Goal: Transaction & Acquisition: Purchase product/service

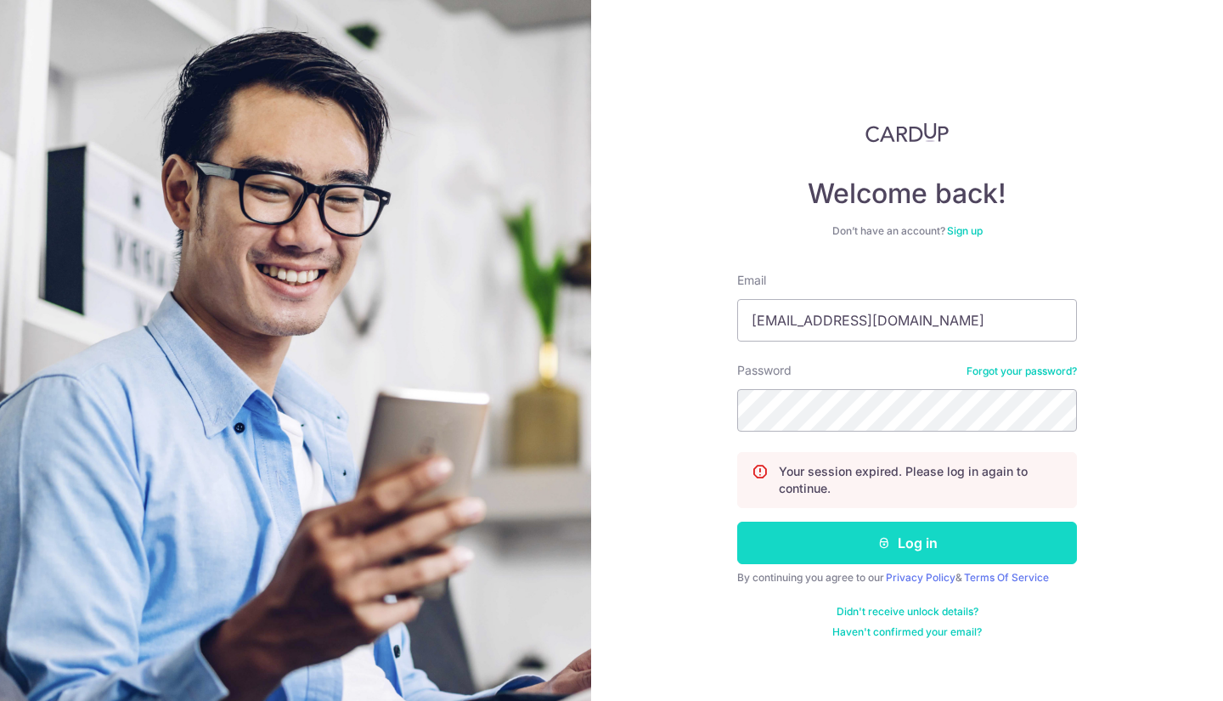
click at [903, 545] on button "Log in" at bounding box center [907, 543] width 340 height 42
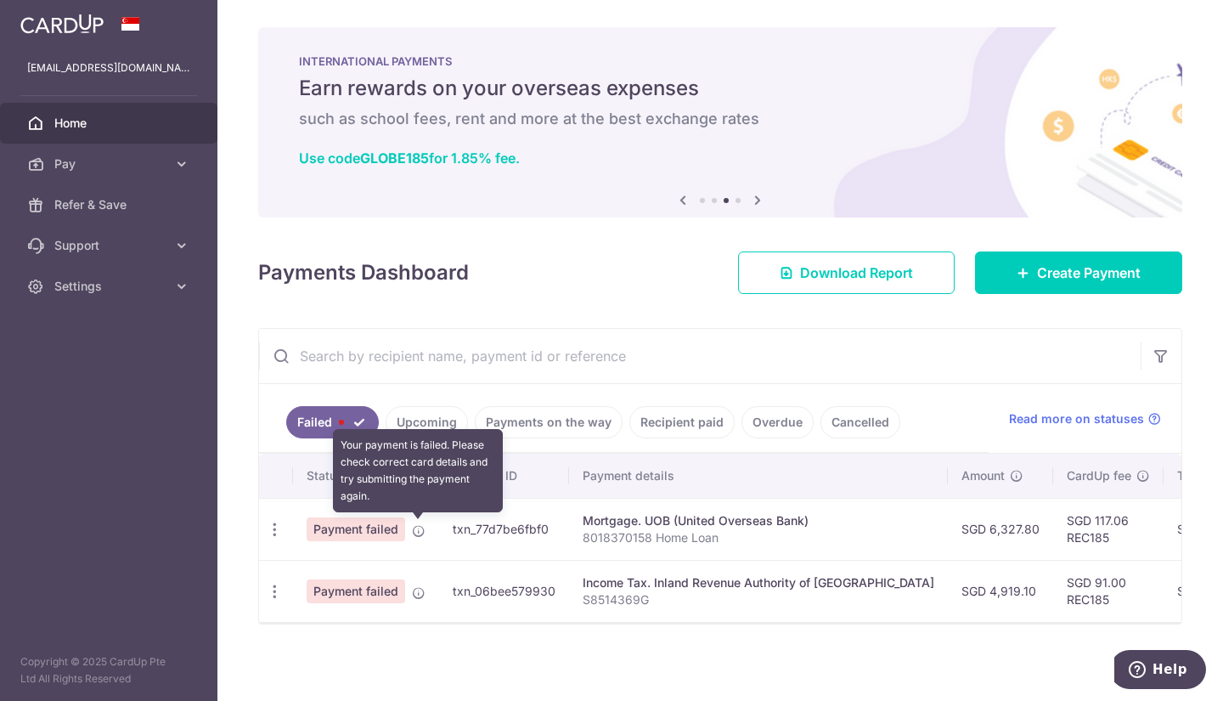
click at [418, 529] on icon at bounding box center [419, 531] width 14 height 14
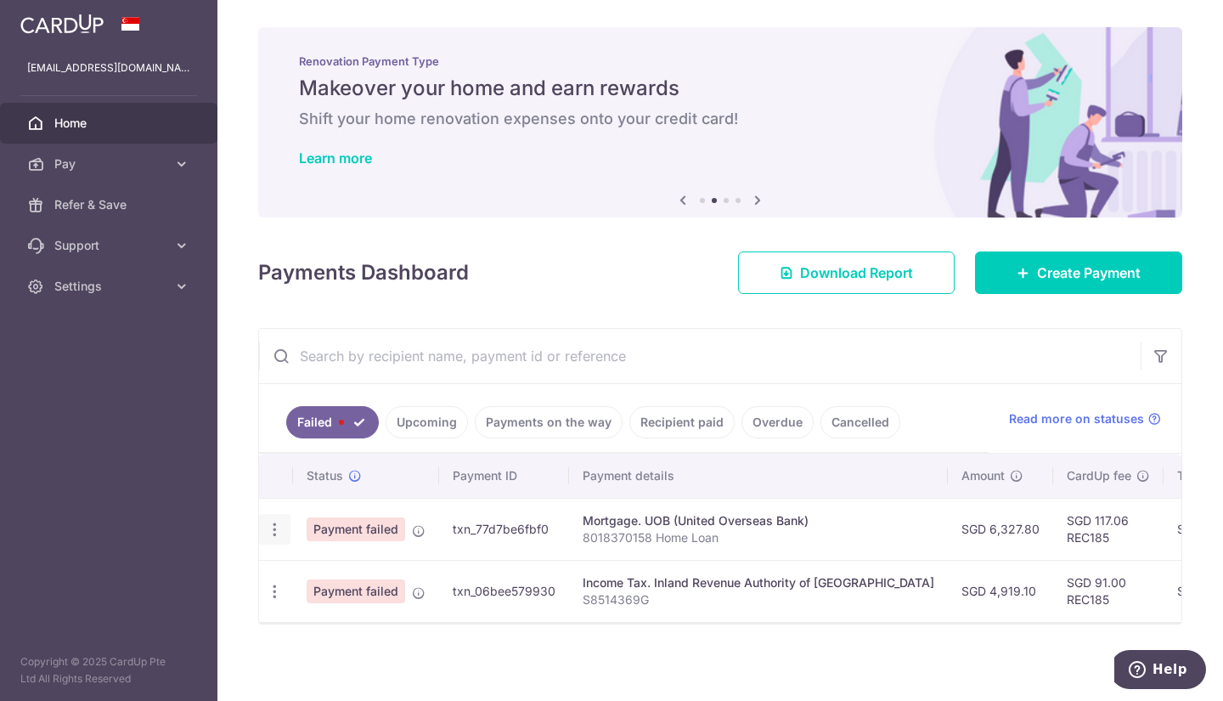
click at [274, 534] on icon "button" at bounding box center [275, 530] width 18 height 18
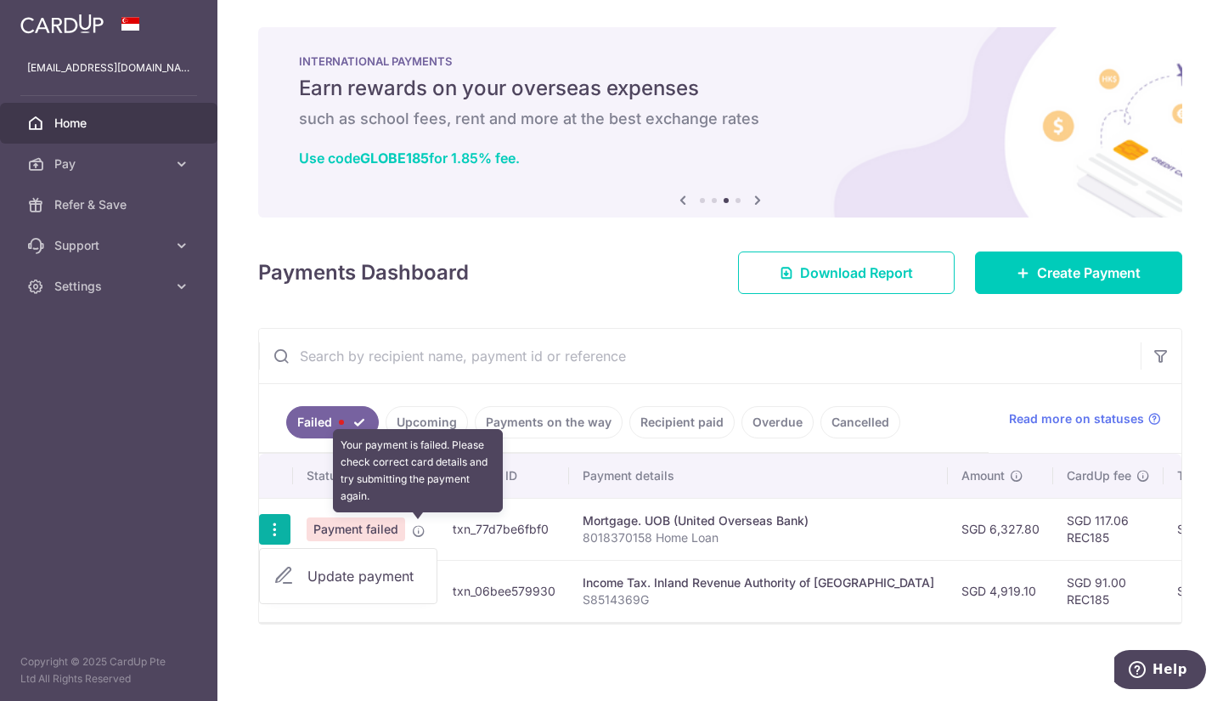
click at [423, 527] on icon at bounding box center [419, 531] width 14 height 14
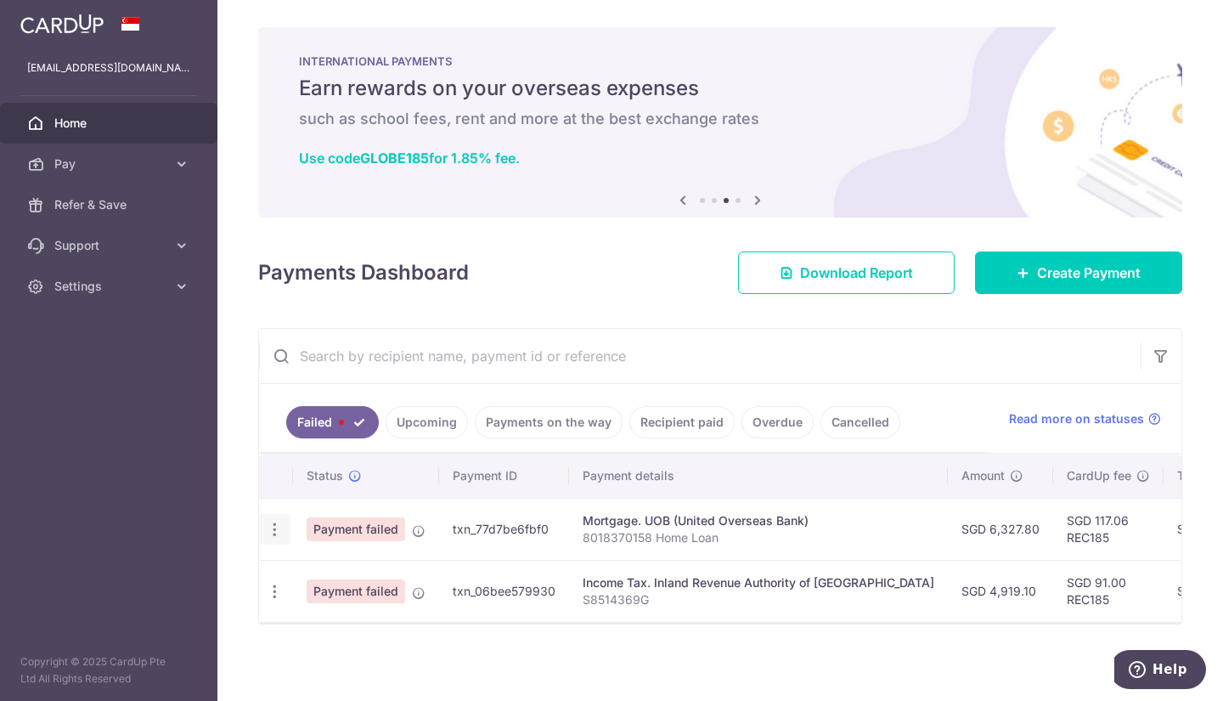
click at [280, 529] on icon "button" at bounding box center [275, 530] width 18 height 18
click at [325, 576] on span "Update payment" at bounding box center [366, 576] width 116 height 20
radio input "true"
type input "6,327.80"
type input "8018370158 Home Loan"
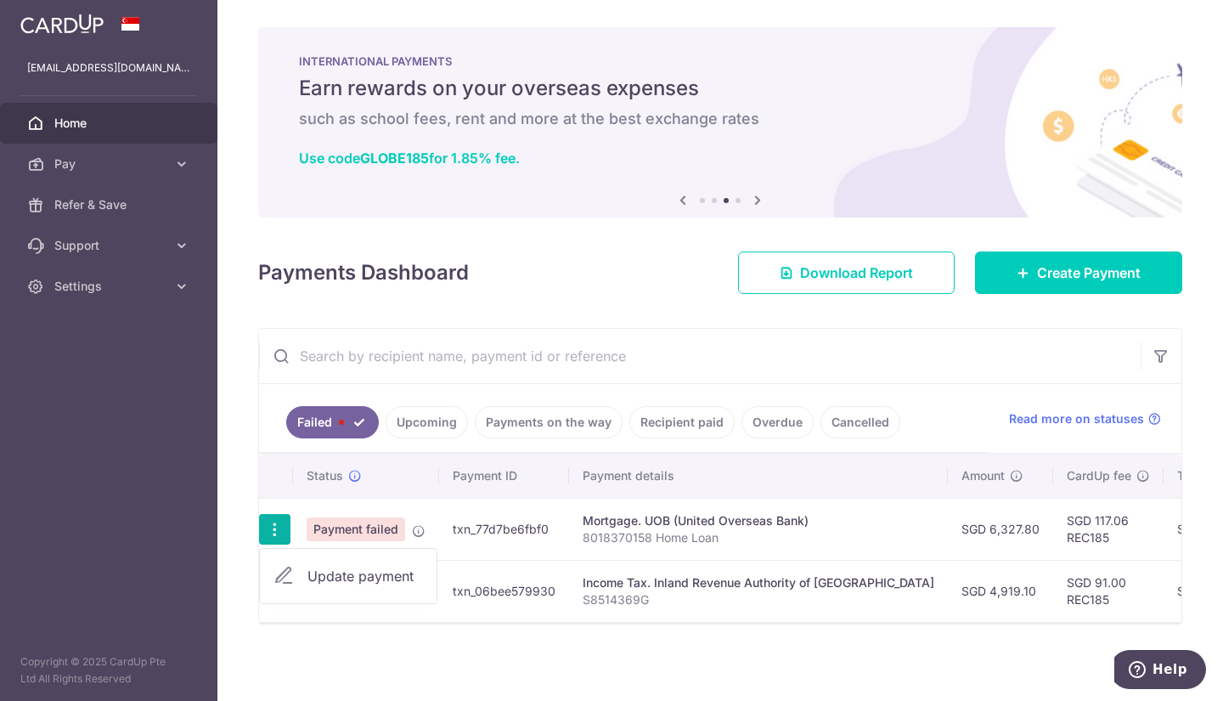
type input "REC185"
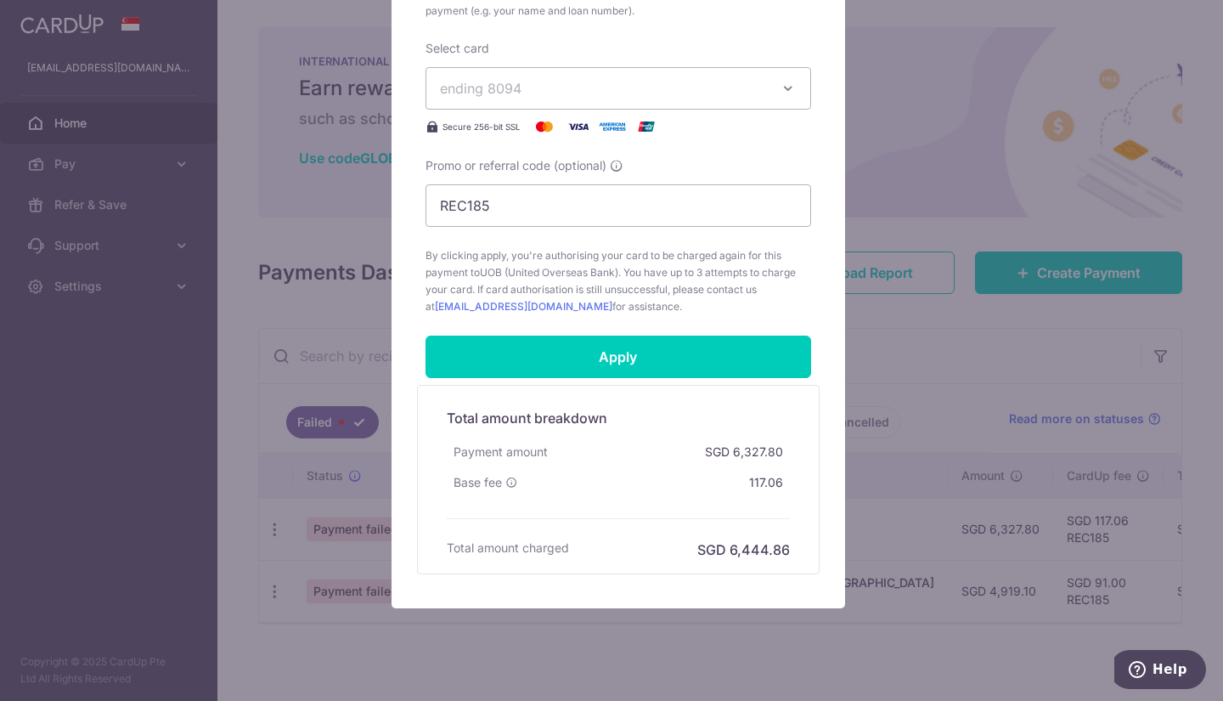
scroll to position [675, 0]
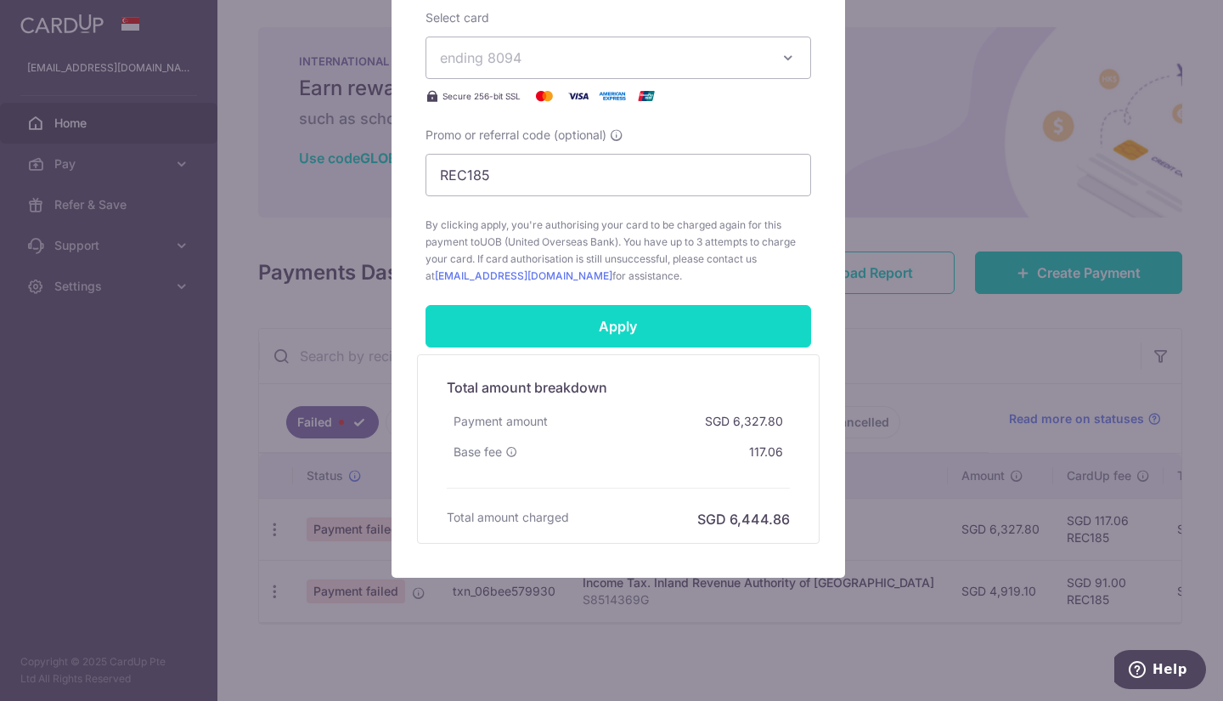
click at [663, 327] on input "Apply" at bounding box center [619, 326] width 386 height 42
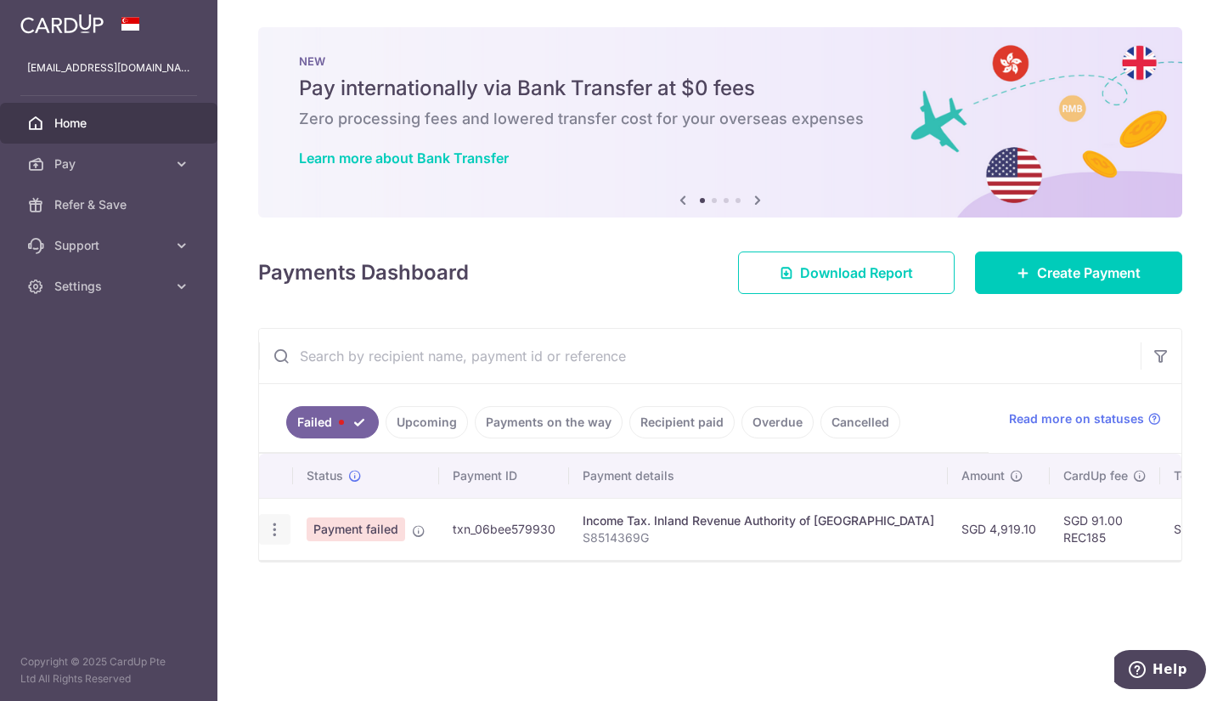
click at [276, 532] on icon "button" at bounding box center [275, 530] width 18 height 18
click at [326, 582] on span "Update payment" at bounding box center [366, 576] width 116 height 20
radio input "true"
type input "4,919.10"
type input "S8514369G"
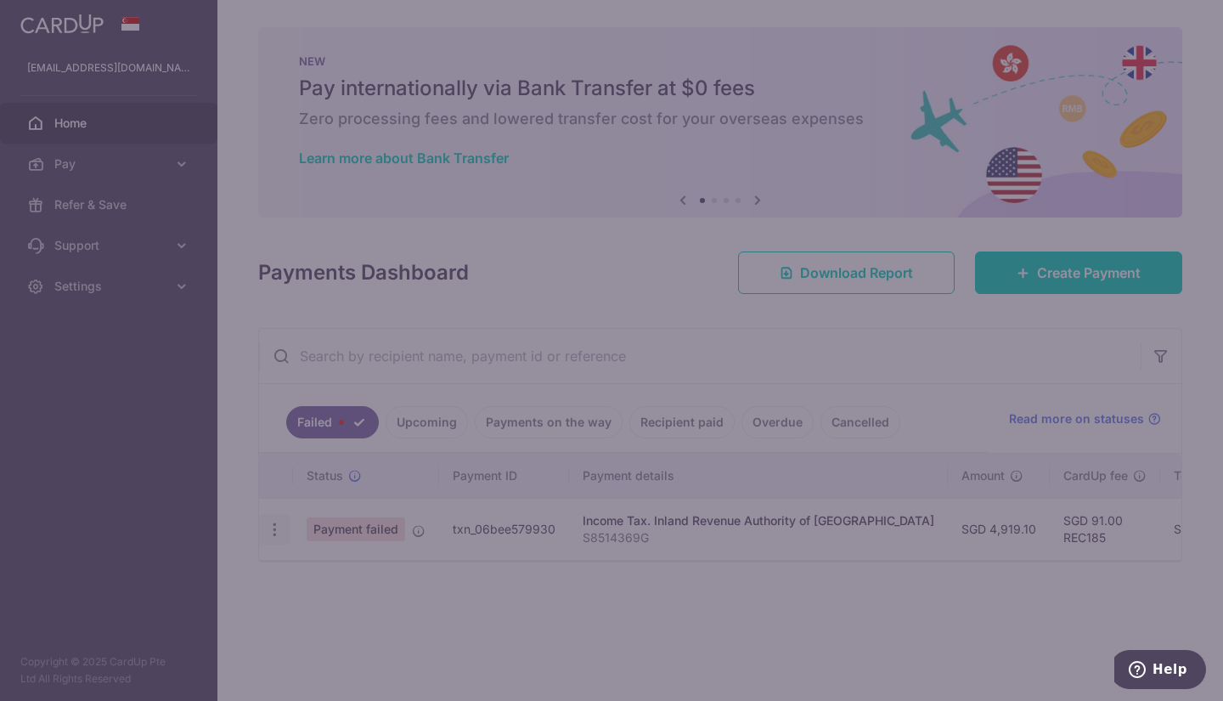
type input "REC185"
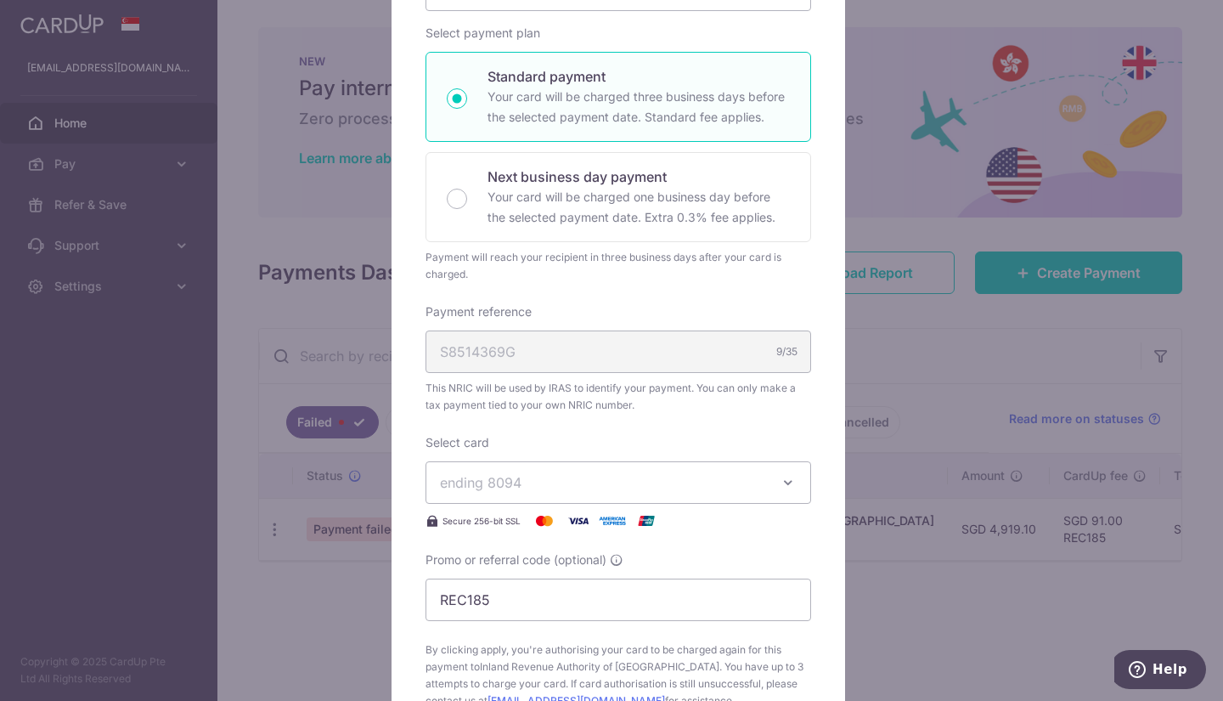
scroll to position [675, 0]
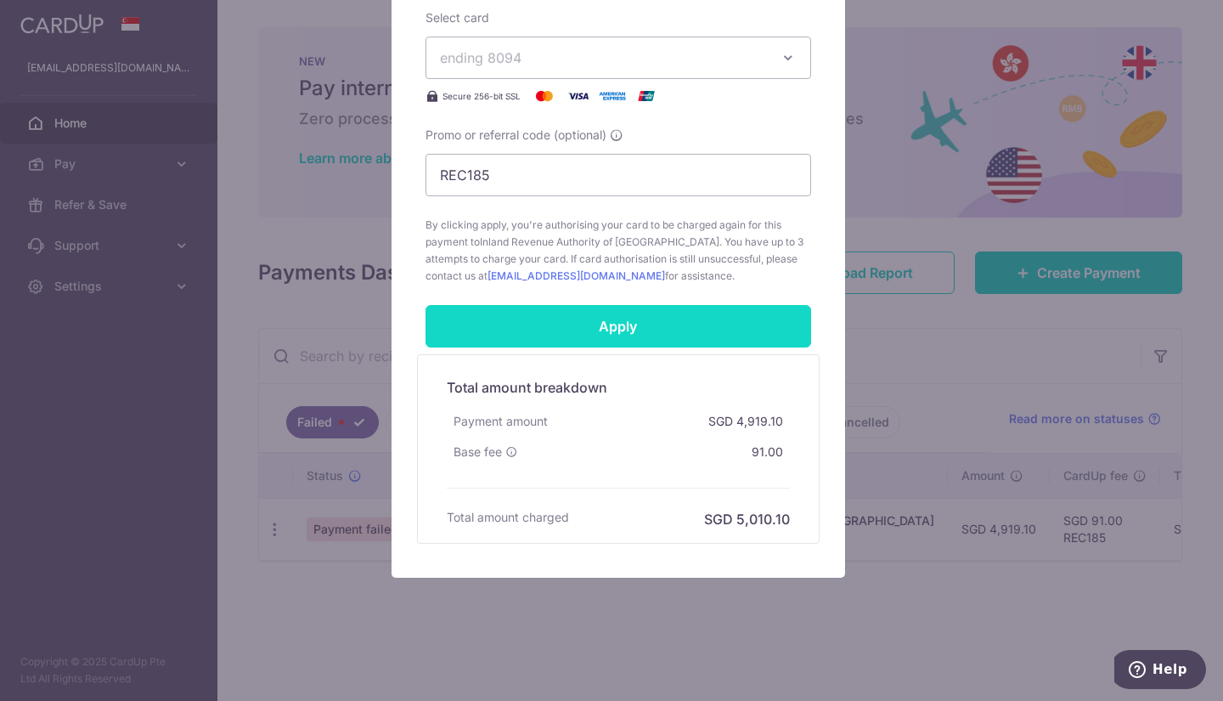
click at [528, 309] on input "Apply" at bounding box center [619, 326] width 386 height 42
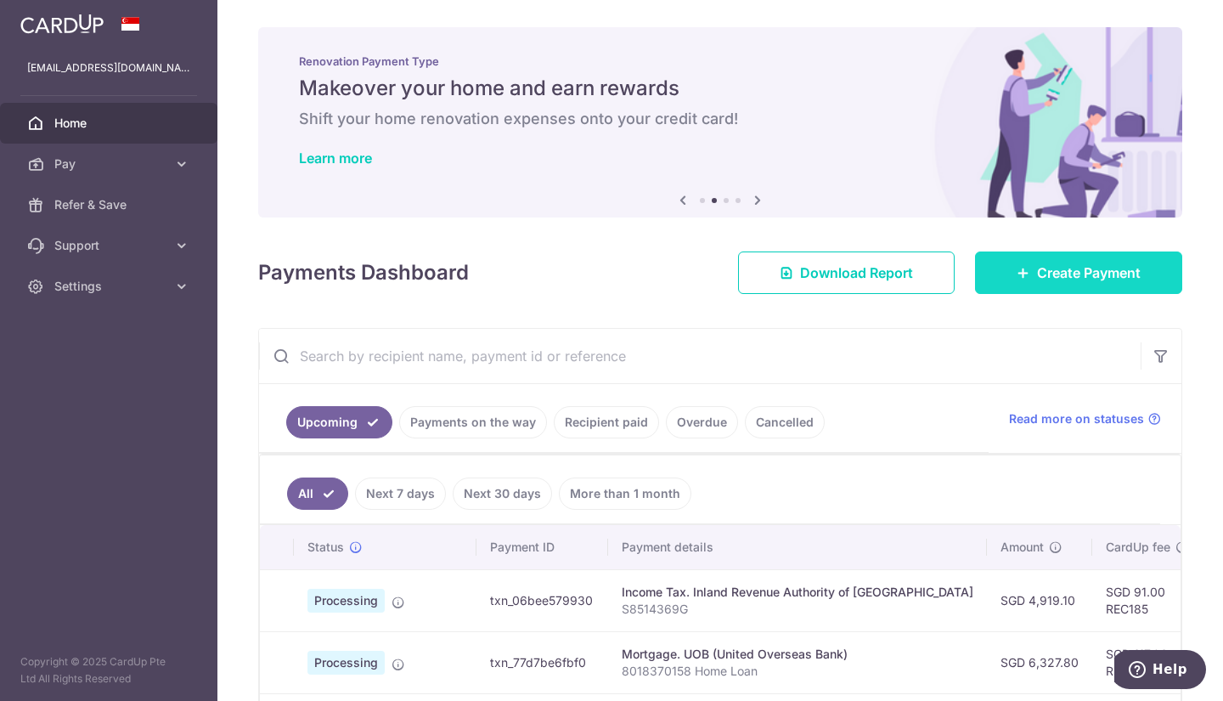
click at [1033, 291] on link "Create Payment" at bounding box center [1078, 272] width 207 height 42
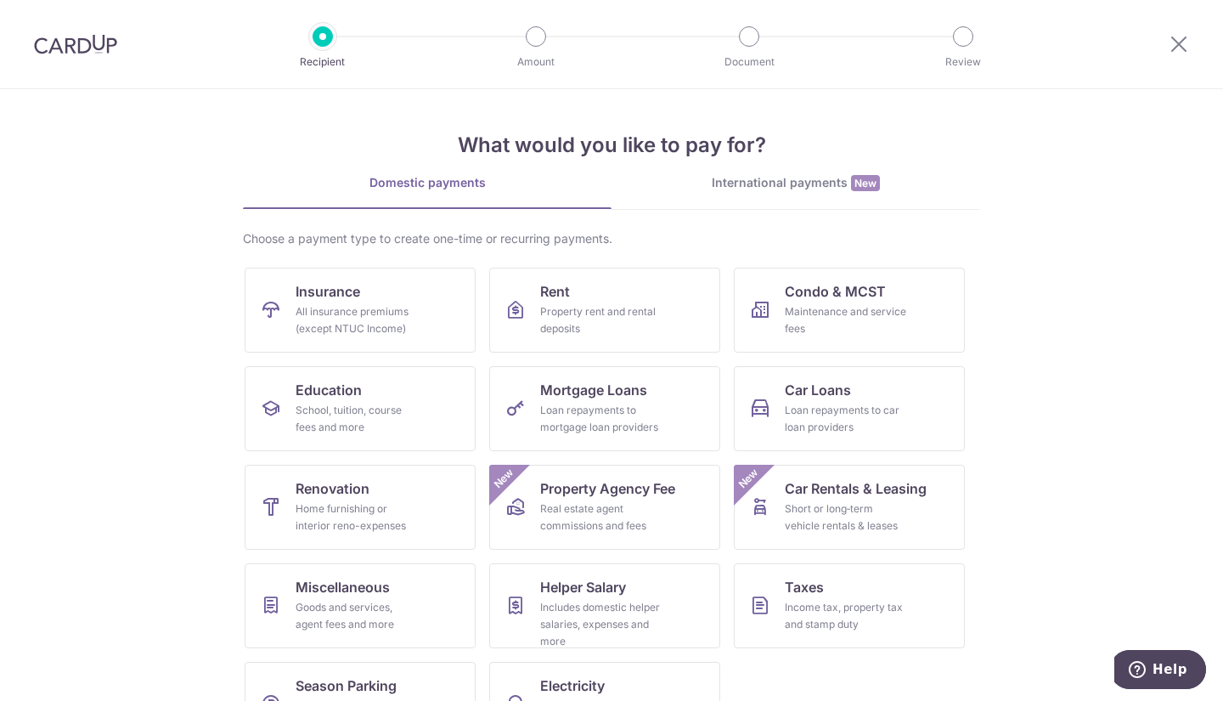
scroll to position [59, 0]
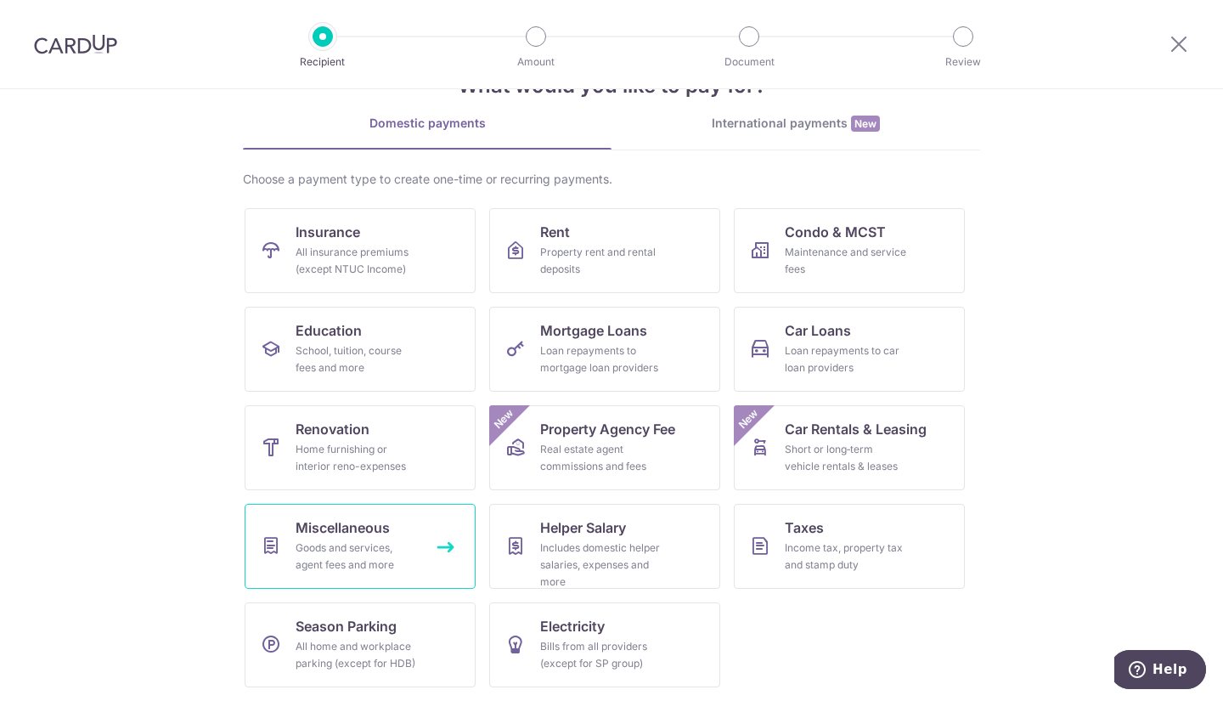
click at [280, 521] on link "Miscellaneous Goods and services, agent fees and more" at bounding box center [360, 546] width 231 height 85
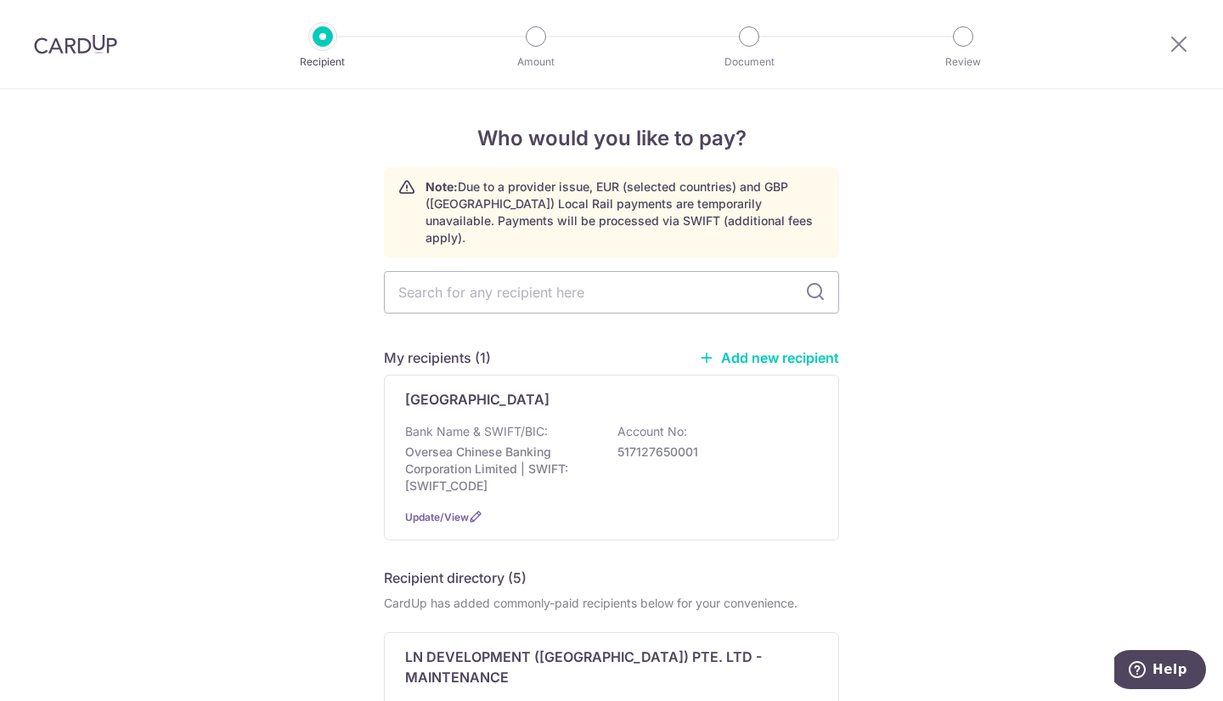
click at [765, 349] on link "Add new recipient" at bounding box center [769, 357] width 140 height 17
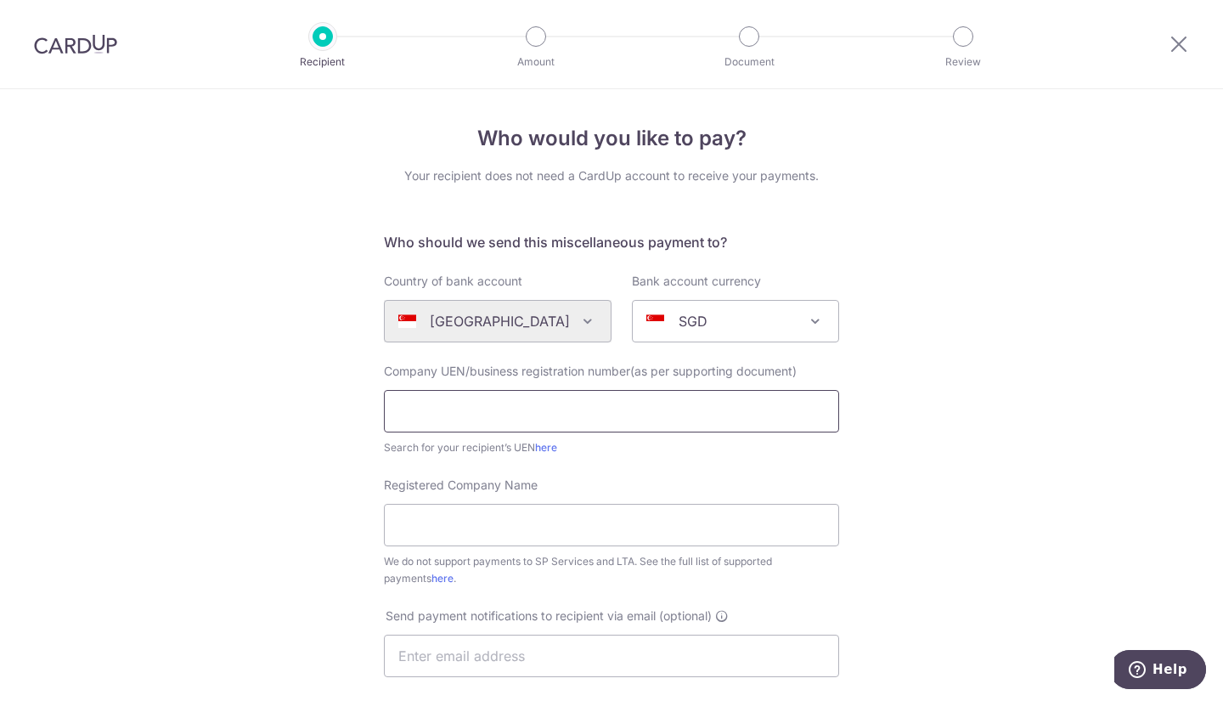
click at [450, 419] on input "text" at bounding box center [611, 411] width 455 height 42
type input "199408134E"
click at [501, 523] on input "Registered Company Name" at bounding box center [611, 525] width 455 height 42
click at [526, 533] on input "Registered Company Name" at bounding box center [611, 525] width 455 height 42
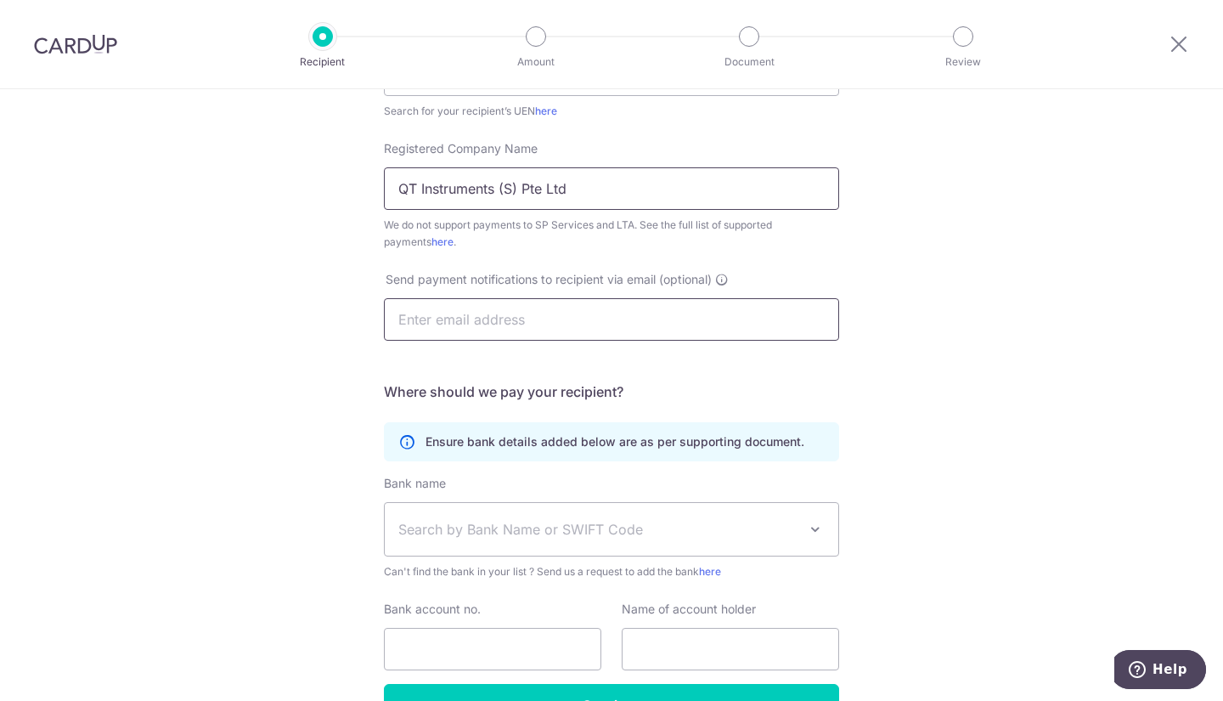
scroll to position [425, 0]
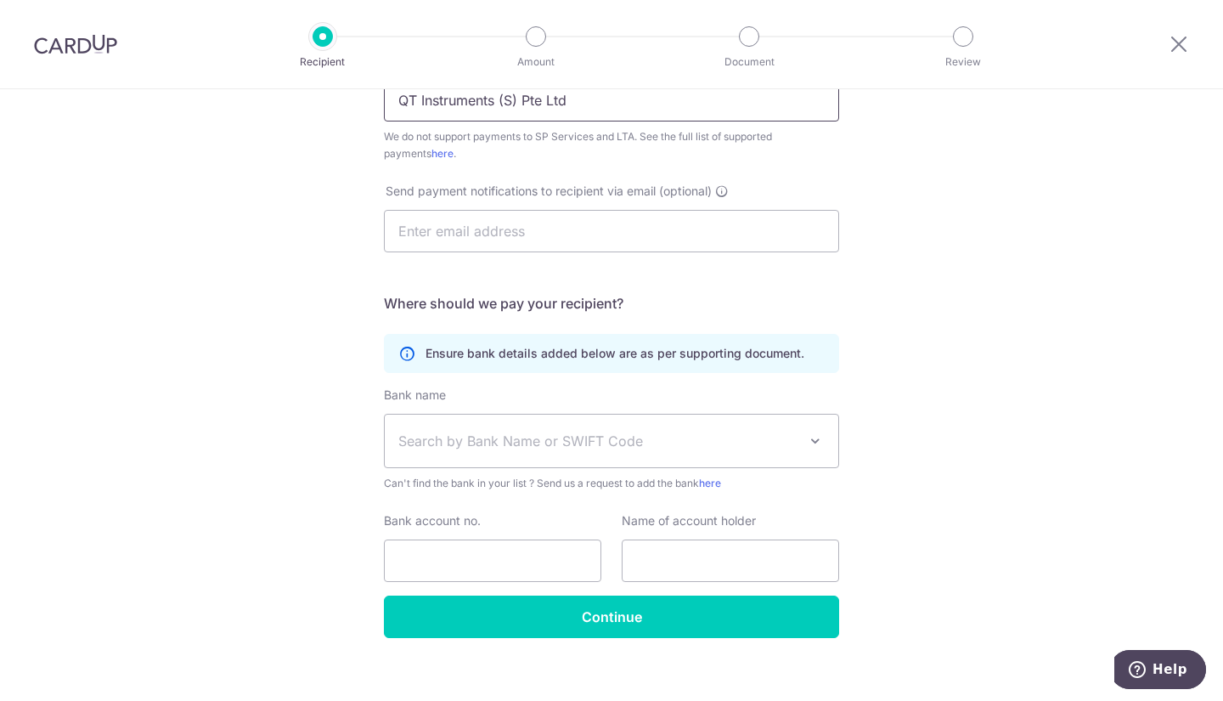
type input "QT Instruments (S) Pte Ltd"
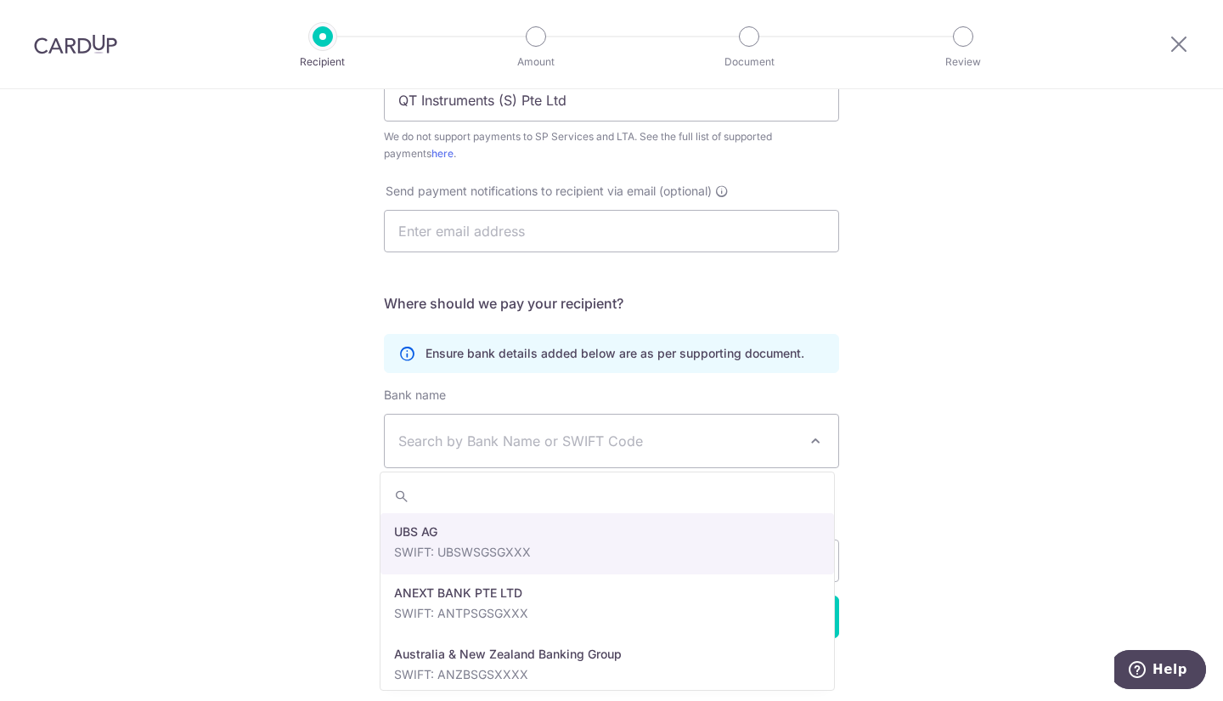
click at [522, 435] on span "Search by Bank Name or SWIFT Code" at bounding box center [597, 441] width 399 height 20
type input "uob"
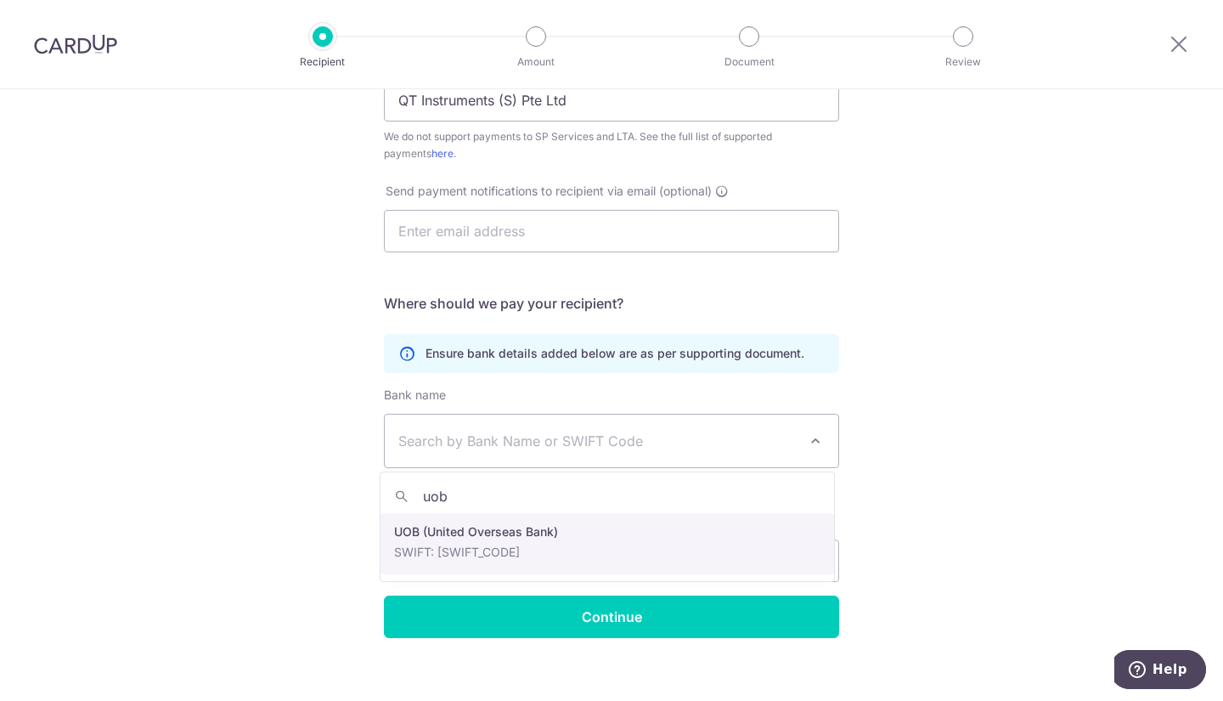
select select "18"
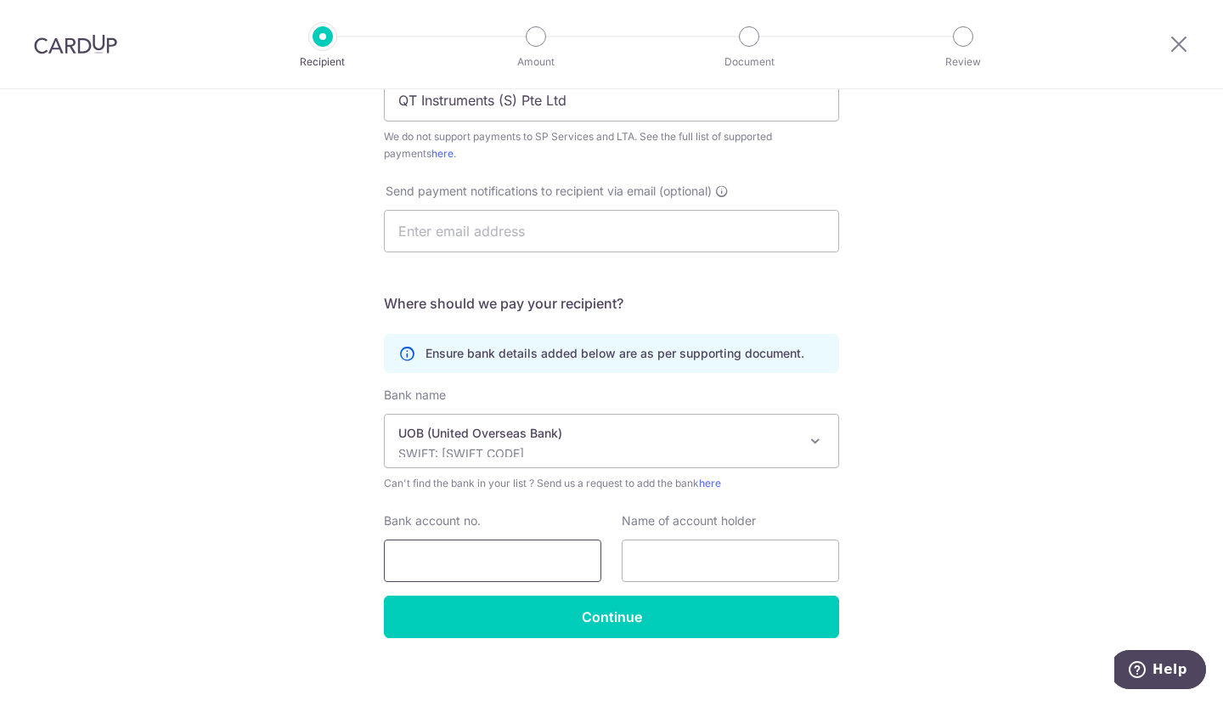
click at [472, 559] on input "Bank account no." at bounding box center [493, 561] width 218 height 42
type input "3019024251"
click at [692, 566] on input "text" at bounding box center [731, 561] width 218 height 42
click at [733, 557] on input "text" at bounding box center [731, 561] width 218 height 42
type input "QT Instruments (S) Pte Ltd"
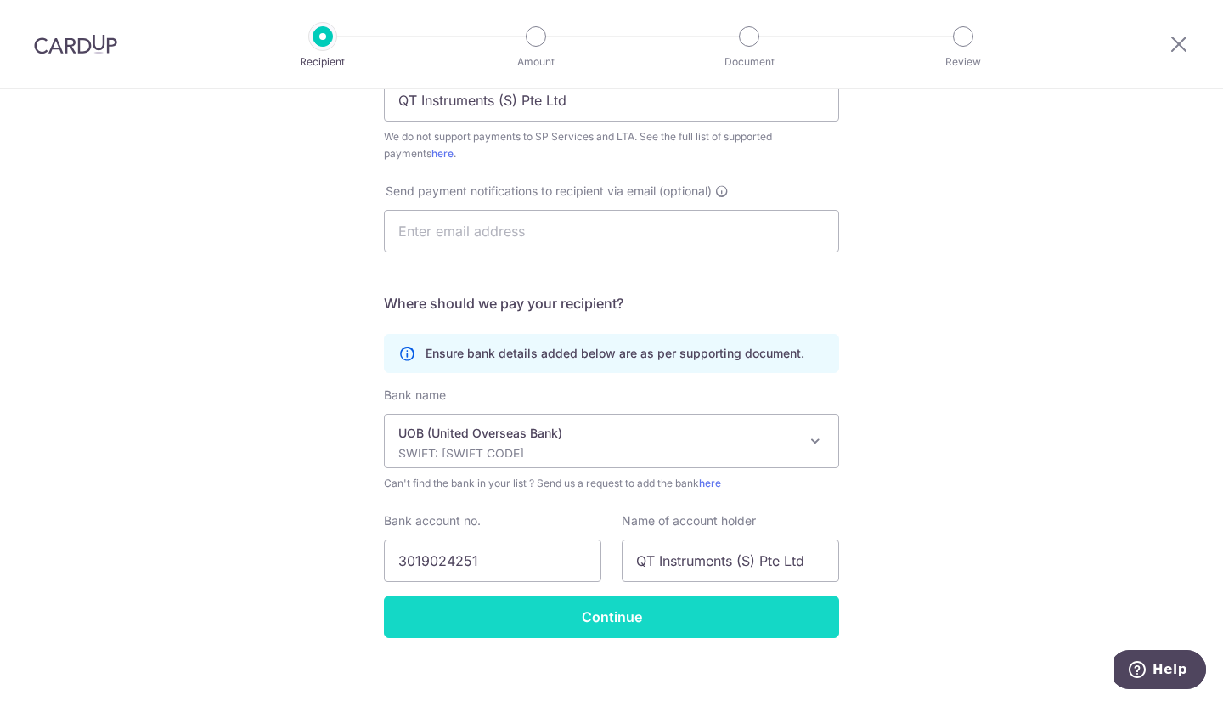
click at [670, 618] on input "Continue" at bounding box center [611, 617] width 455 height 42
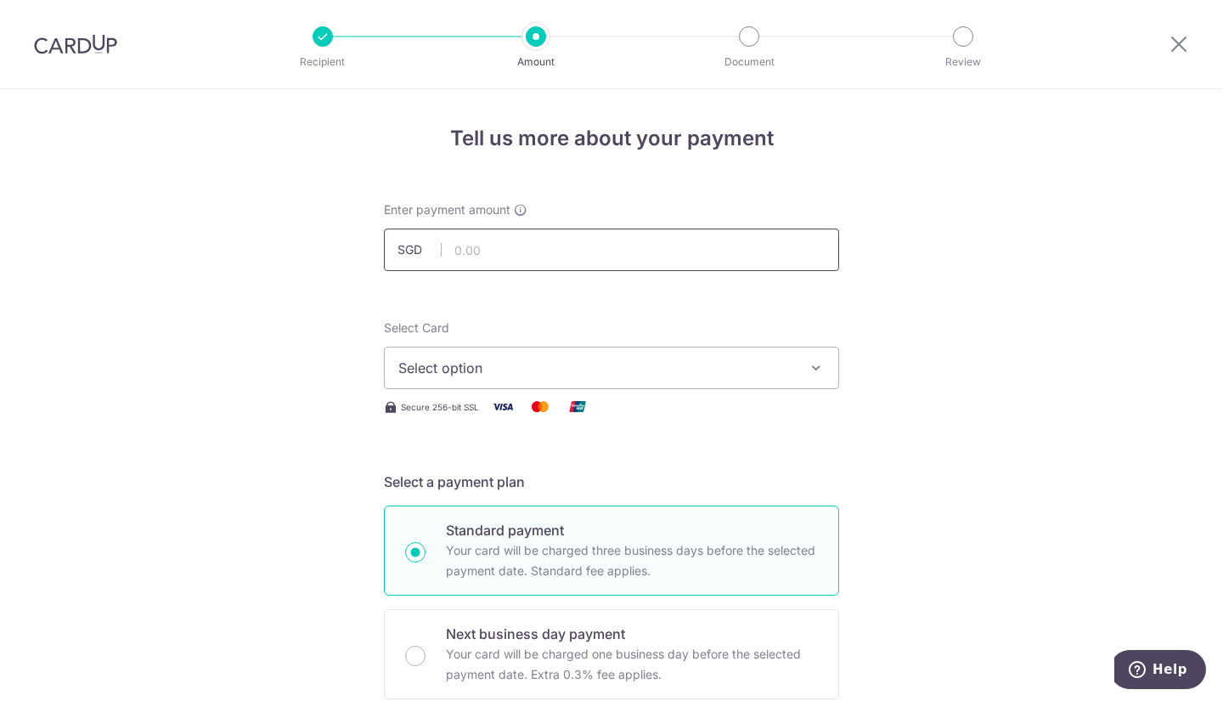
click at [497, 258] on input "text" at bounding box center [611, 250] width 455 height 42
type input "1,308.00"
click at [631, 369] on span "Select option" at bounding box center [596, 368] width 396 height 20
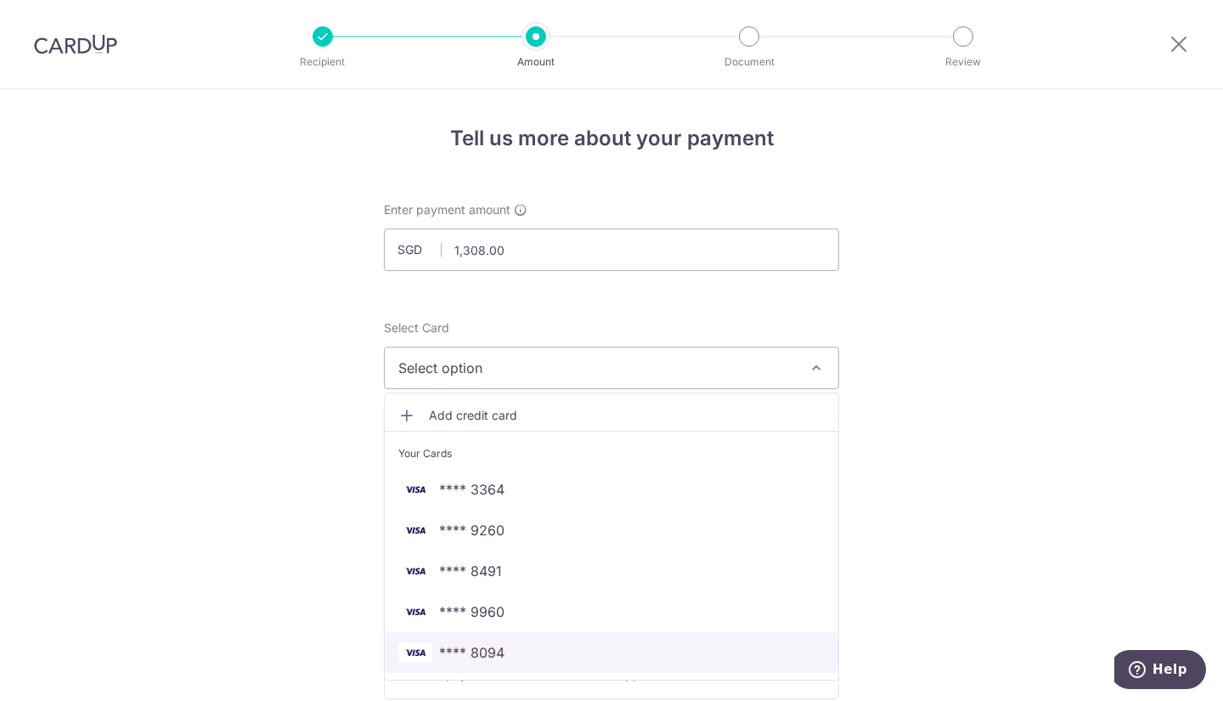
drag, startPoint x: 506, startPoint y: 649, endPoint x: 686, endPoint y: 505, distance: 230.9
click at [506, 649] on span "**** 8094" at bounding box center [611, 652] width 427 height 20
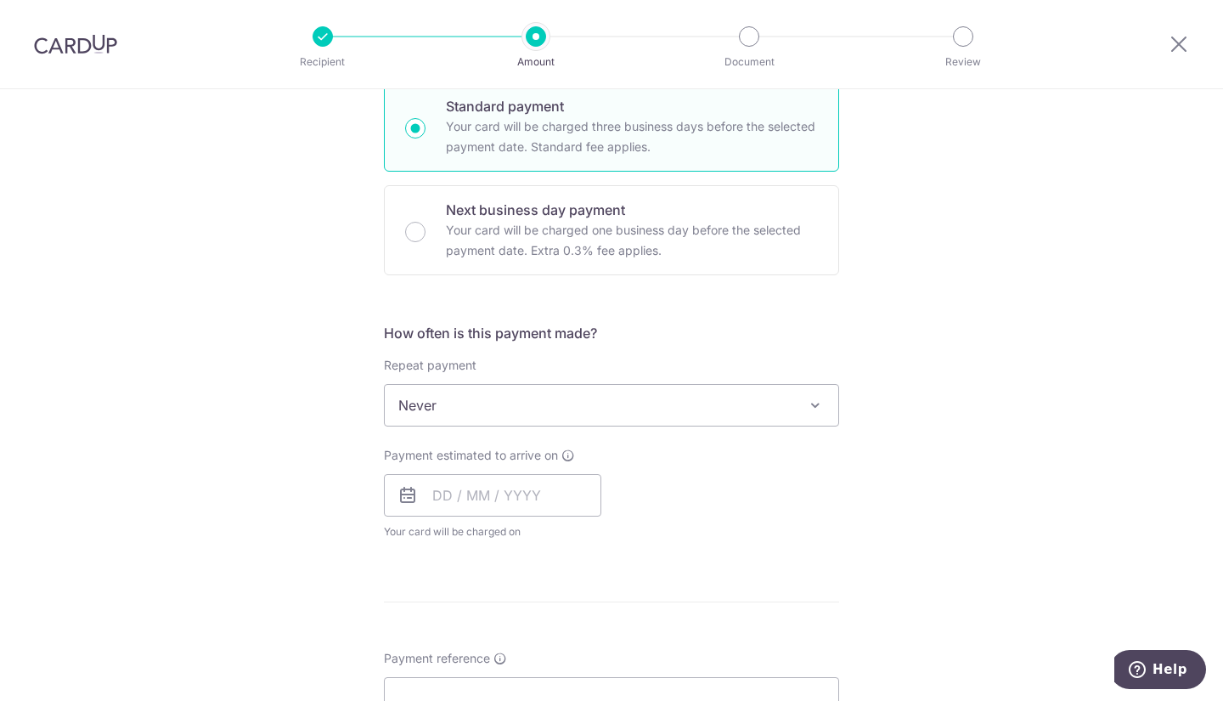
scroll to position [510, 0]
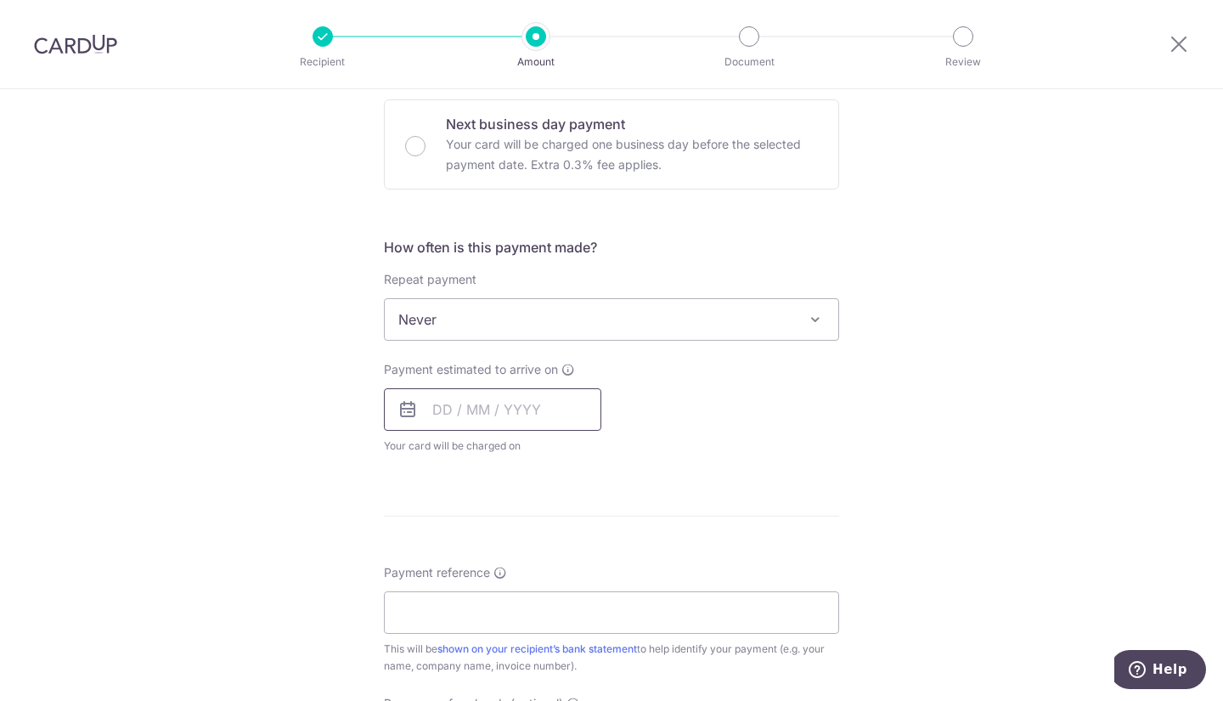
click at [477, 409] on input "text" at bounding box center [493, 409] width 218 height 42
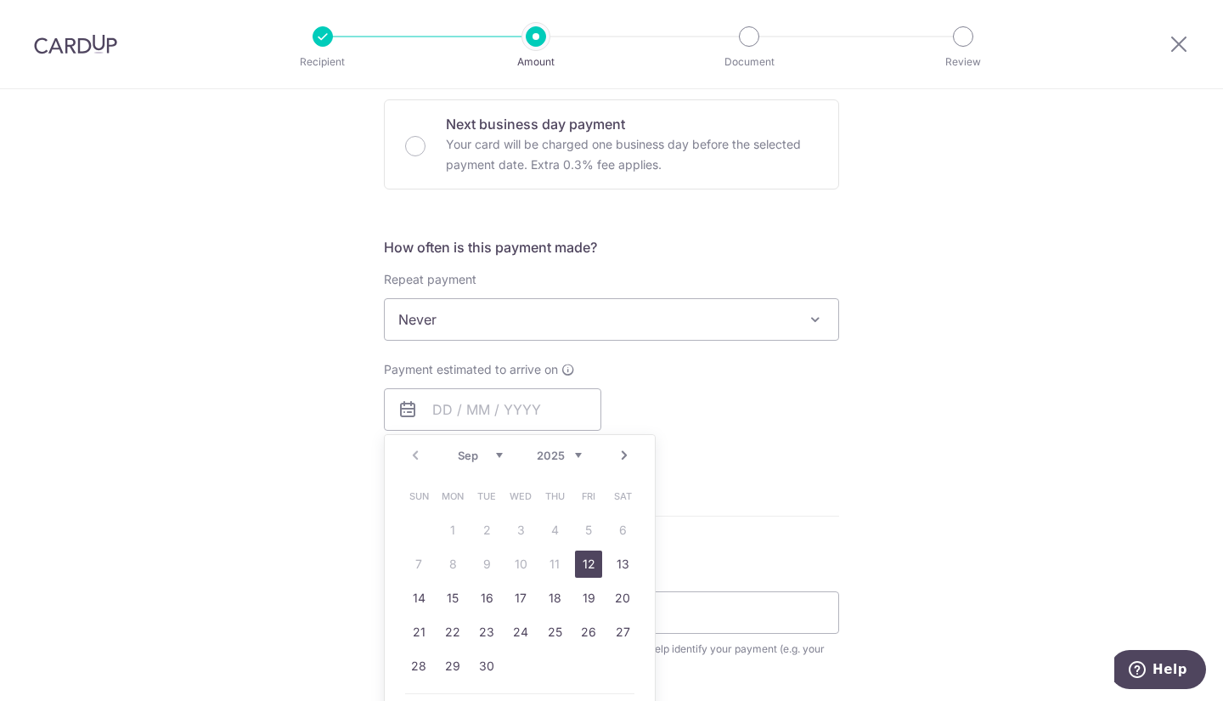
drag, startPoint x: 573, startPoint y: 559, endPoint x: 667, endPoint y: 558, distance: 93.5
click at [575, 559] on link "12" at bounding box center [588, 564] width 27 height 27
type input "[DATE]"
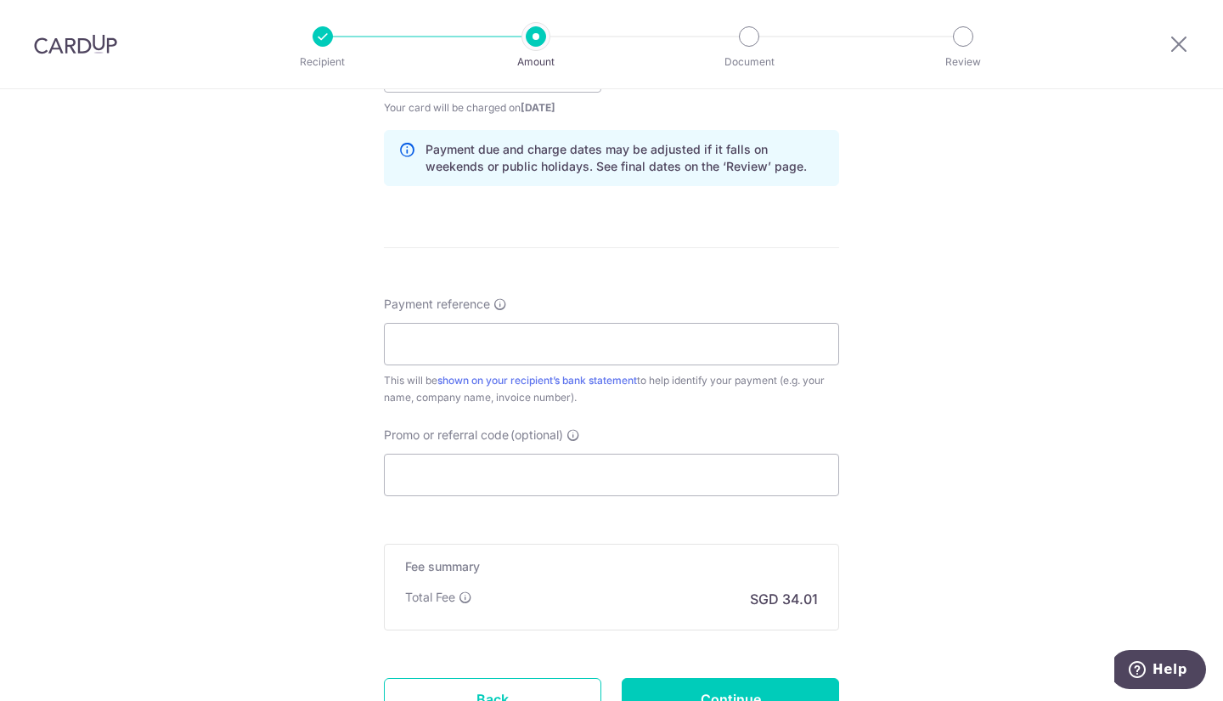
scroll to position [850, 0]
click at [518, 352] on input "Payment reference" at bounding box center [611, 342] width 455 height 42
click at [731, 482] on input "Promo or referral code (optional)" at bounding box center [611, 473] width 455 height 42
paste input "GLOBE185"
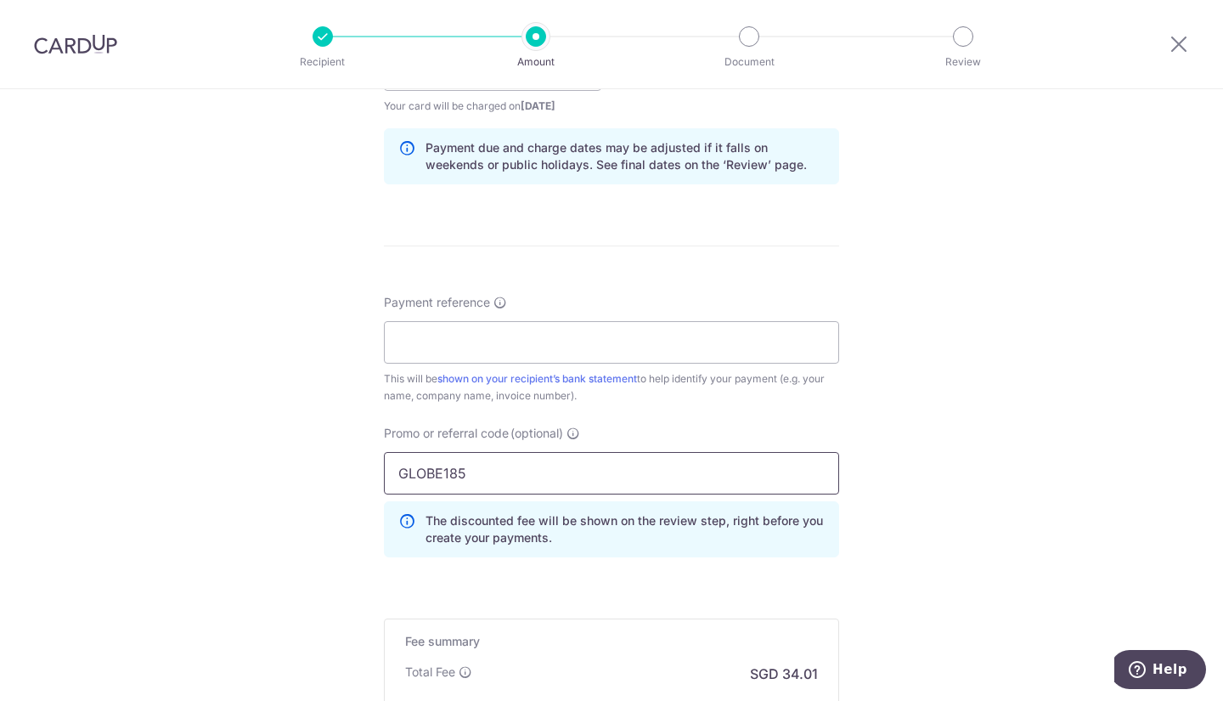
type input "GLOBE185"
paste input "Q325188761 Rev. 01"
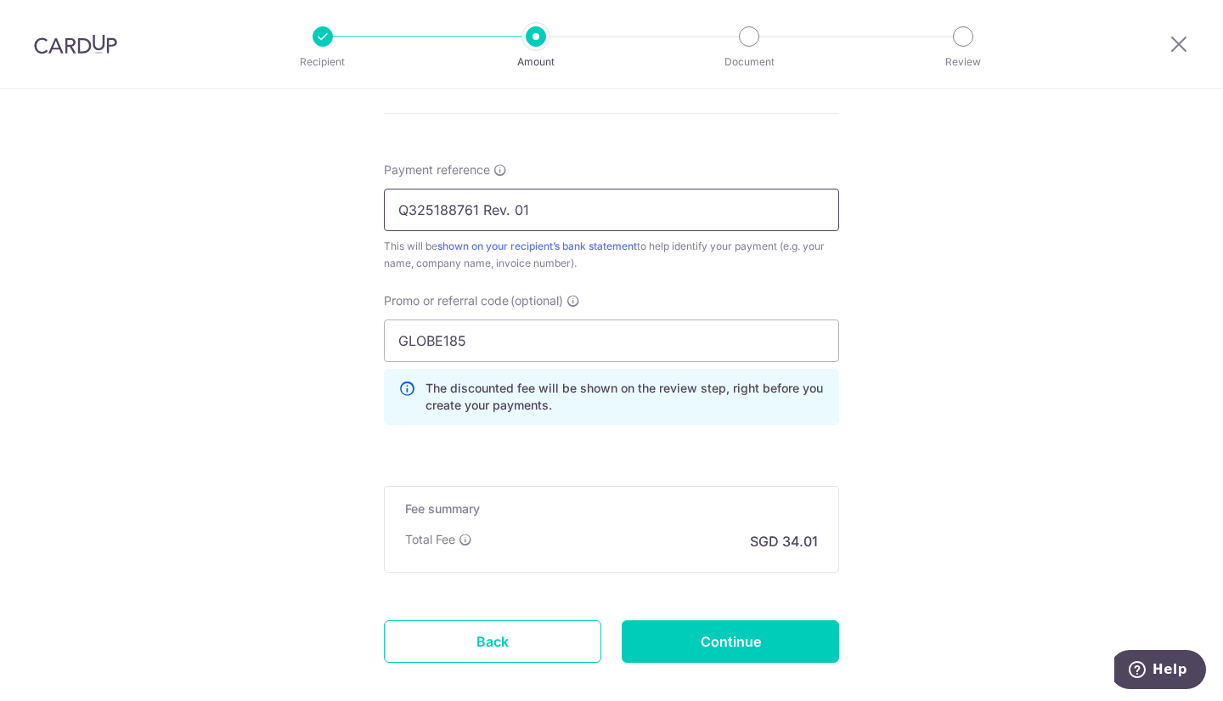
scroll to position [1071, 0]
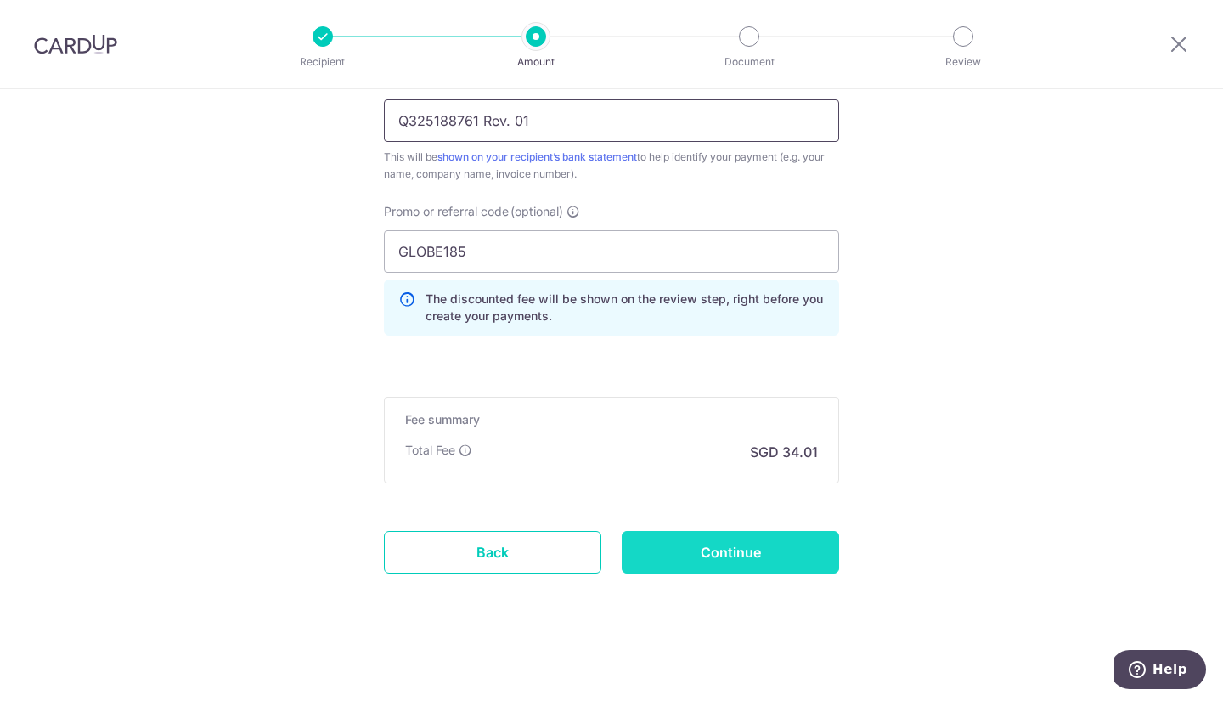
type input "Q325188761 Rev. 01"
click at [727, 556] on input "Continue" at bounding box center [731, 552] width 218 height 42
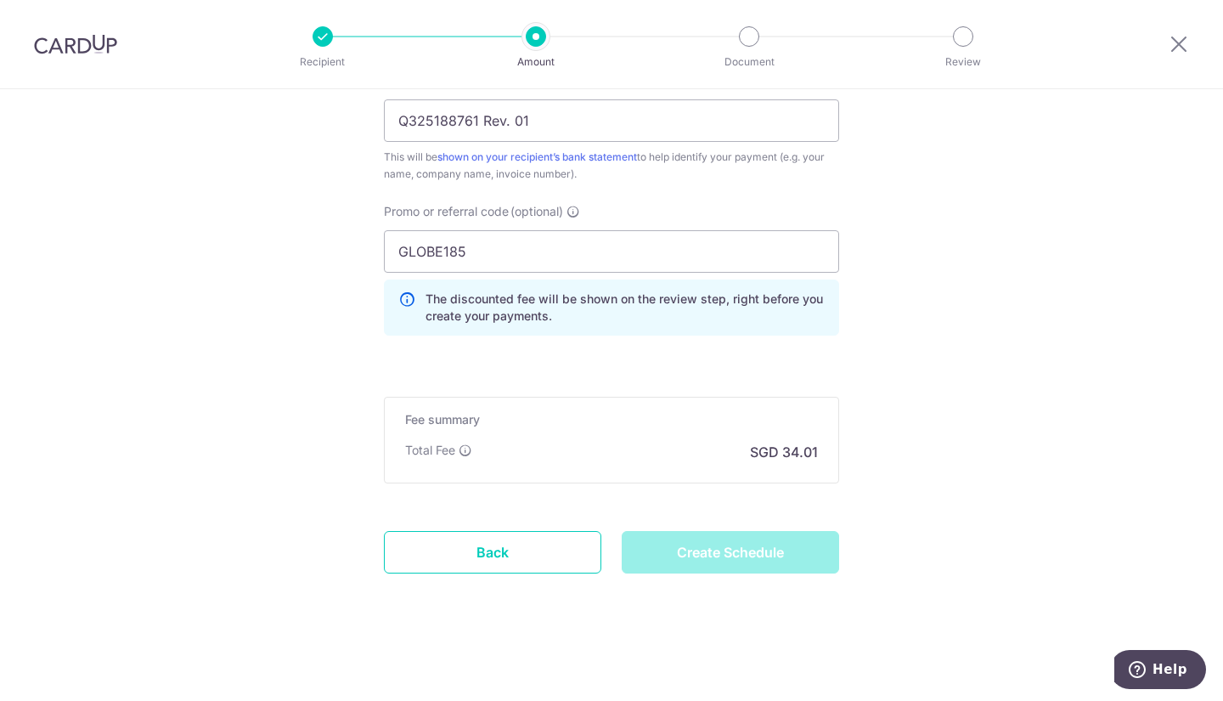
type input "Create Schedule"
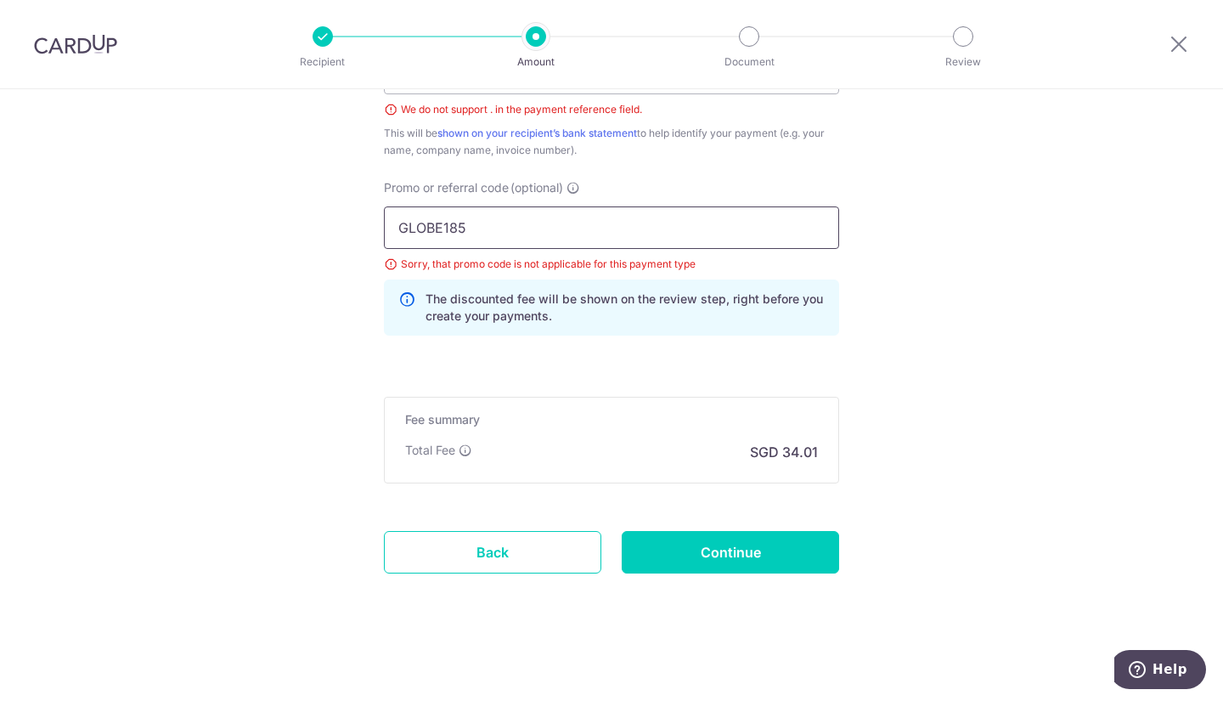
scroll to position [1034, 0]
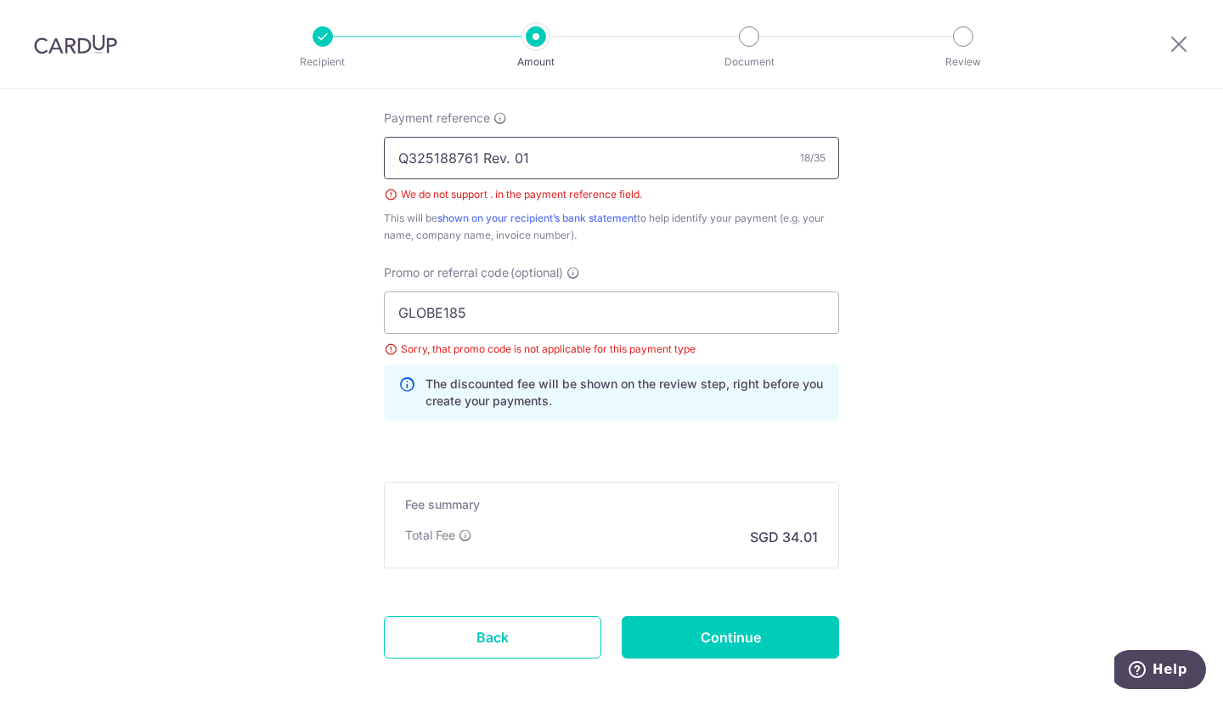
drag, startPoint x: 472, startPoint y: 162, endPoint x: 650, endPoint y: 164, distance: 177.6
click at [650, 164] on input "Q325188761 Rev. 01" at bounding box center [611, 158] width 455 height 42
type input "Q325188761"
click at [696, 644] on input "Continue" at bounding box center [731, 637] width 218 height 42
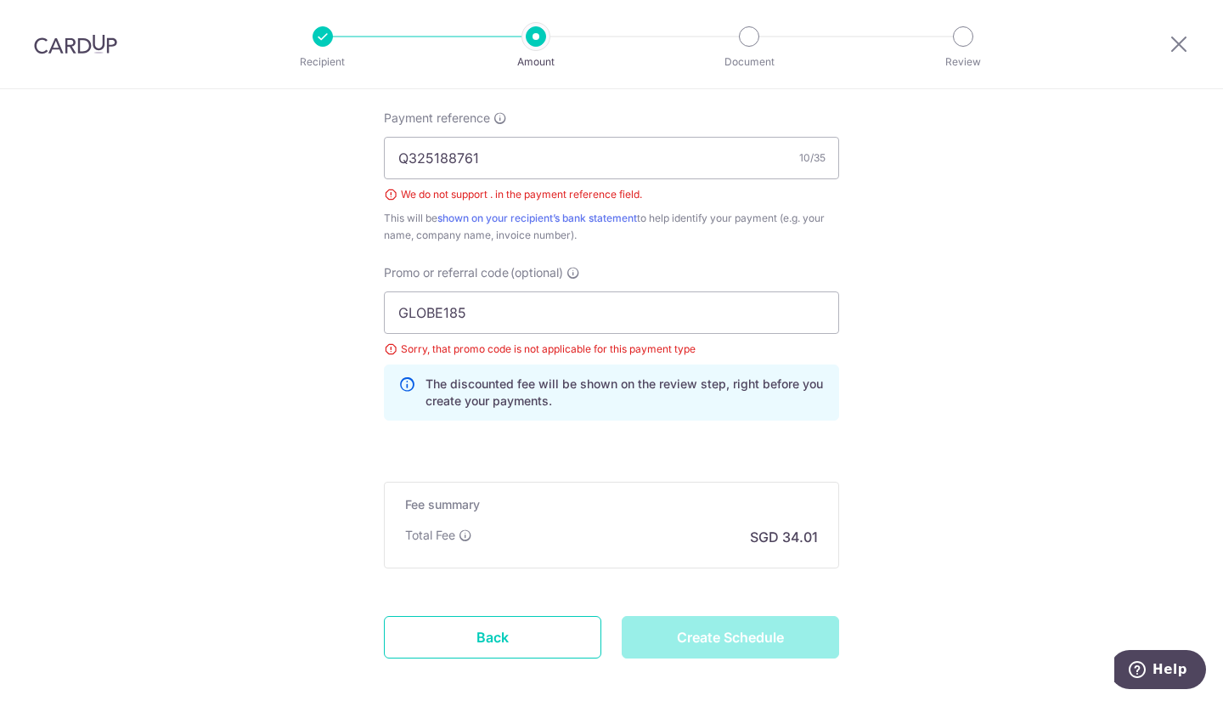
type input "Create Schedule"
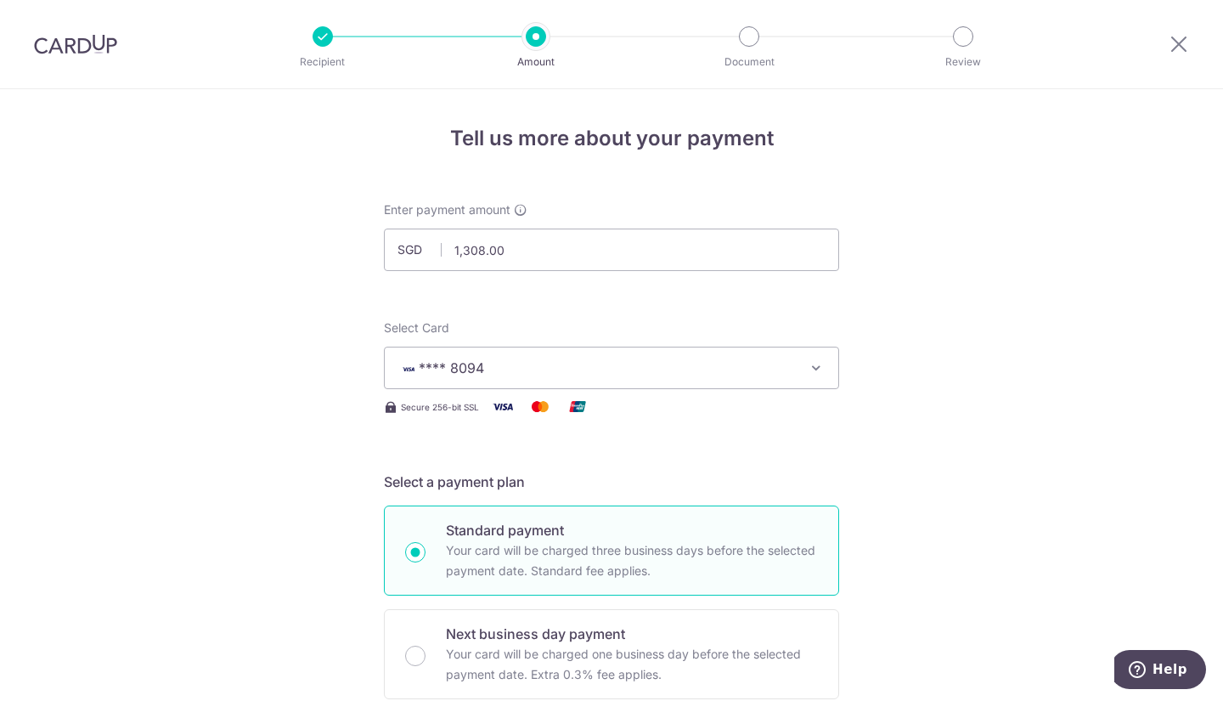
click at [417, 242] on span "SGD" at bounding box center [420, 249] width 44 height 17
click at [417, 254] on span "SGD" at bounding box center [420, 249] width 44 height 17
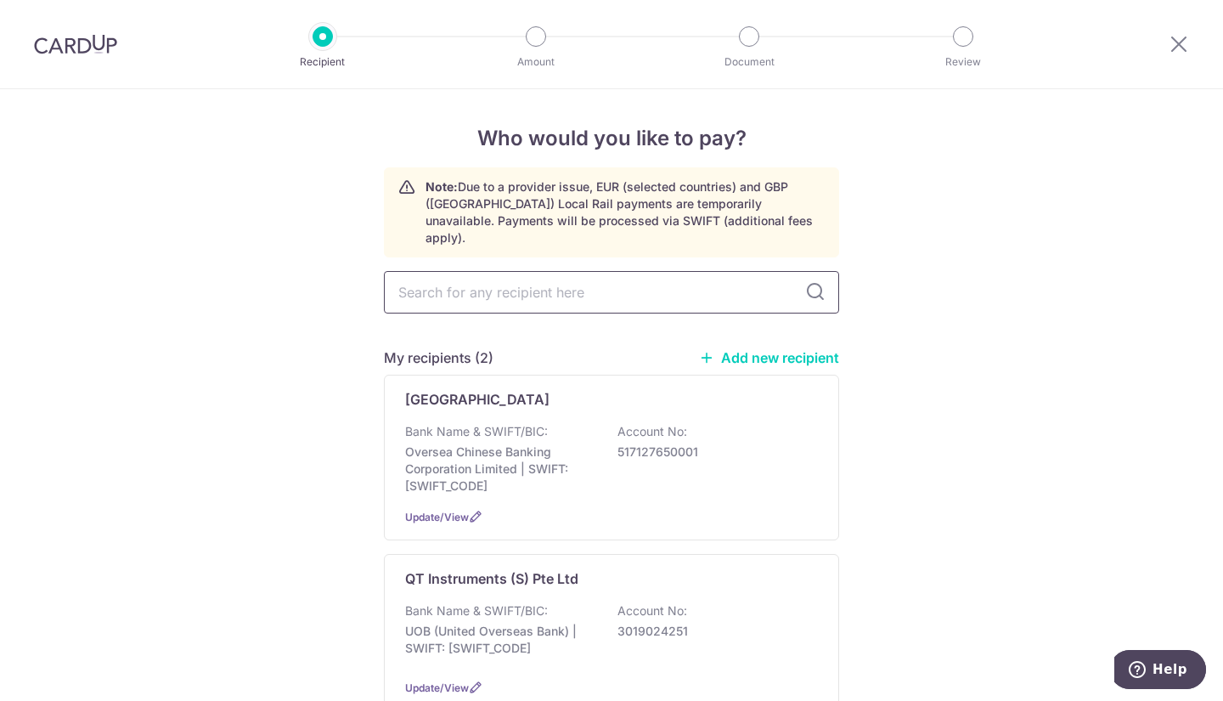
click at [633, 279] on input "text" at bounding box center [611, 292] width 455 height 42
drag, startPoint x: 790, startPoint y: 343, endPoint x: 688, endPoint y: 106, distance: 258.0
click at [790, 349] on link "Add new recipient" at bounding box center [769, 357] width 140 height 17
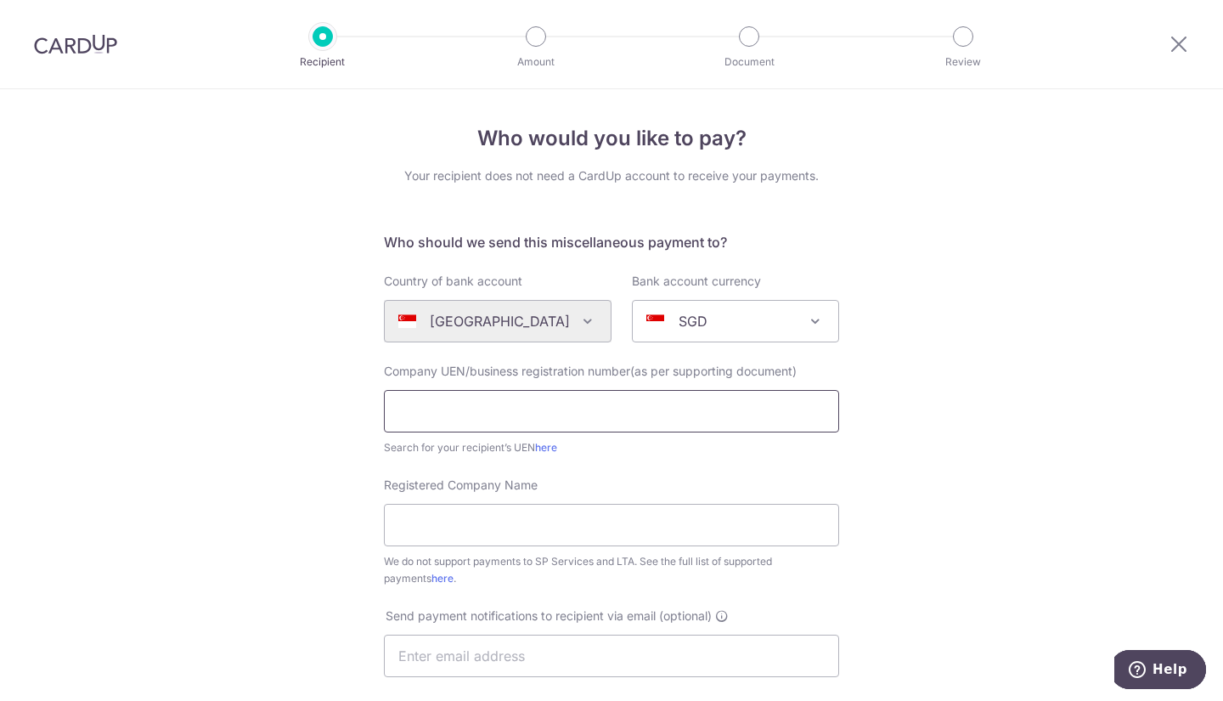
click at [604, 413] on input "text" at bounding box center [611, 411] width 455 height 42
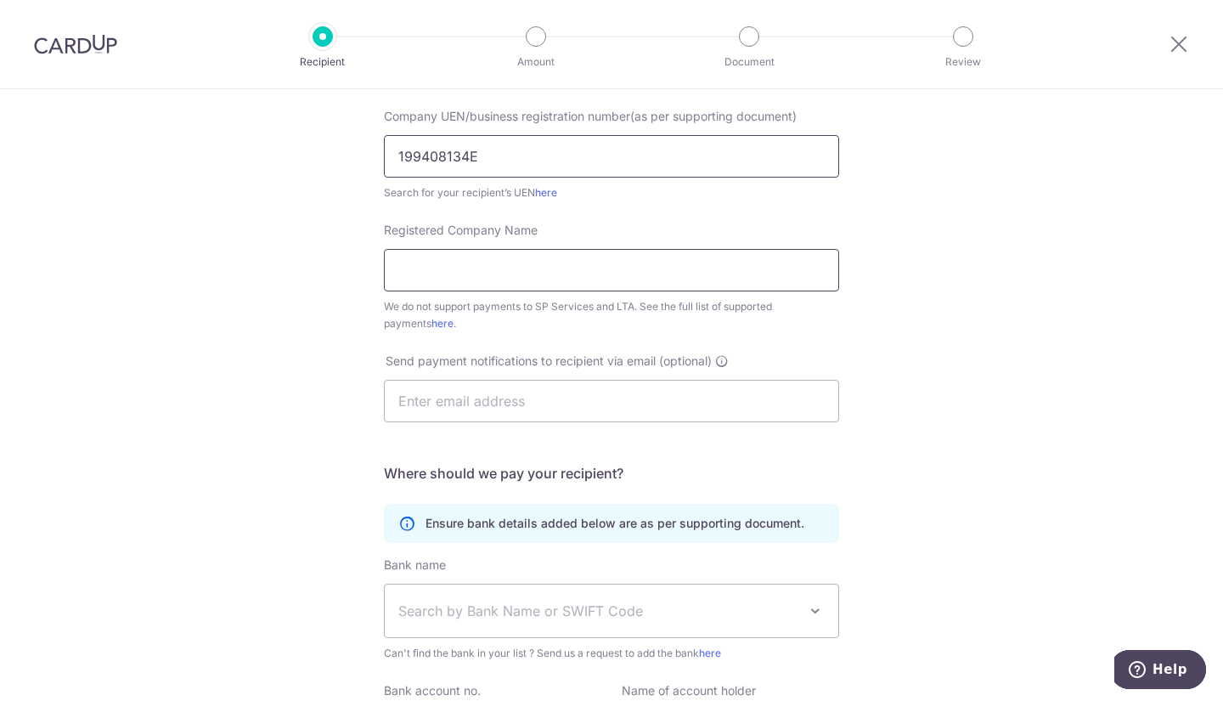
type input "199408134E"
click at [588, 264] on input "Registered Company Name" at bounding box center [611, 270] width 455 height 42
type input "QT Instruments (S) Pte Ltd"
click at [526, 386] on input "text" at bounding box center [611, 401] width 455 height 42
click at [816, 455] on form "Who should we send this miscellaneous payment to? Country of bank account Alger…" at bounding box center [611, 392] width 455 height 831
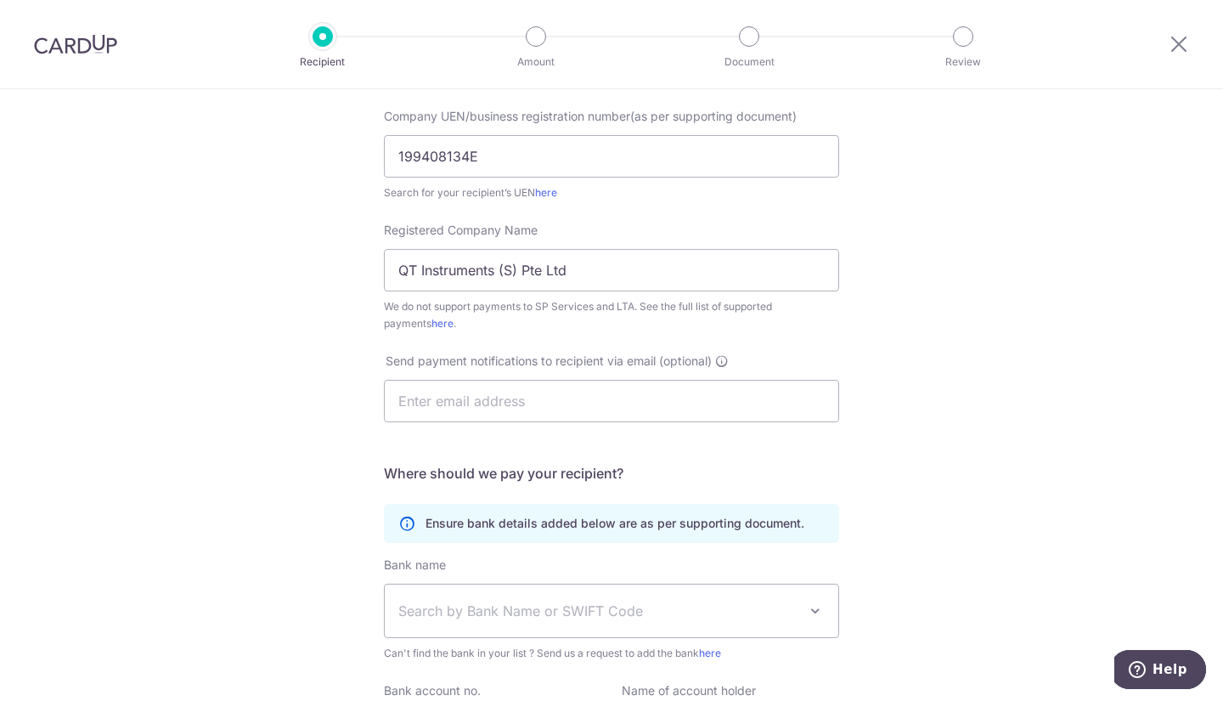
scroll to position [425, 0]
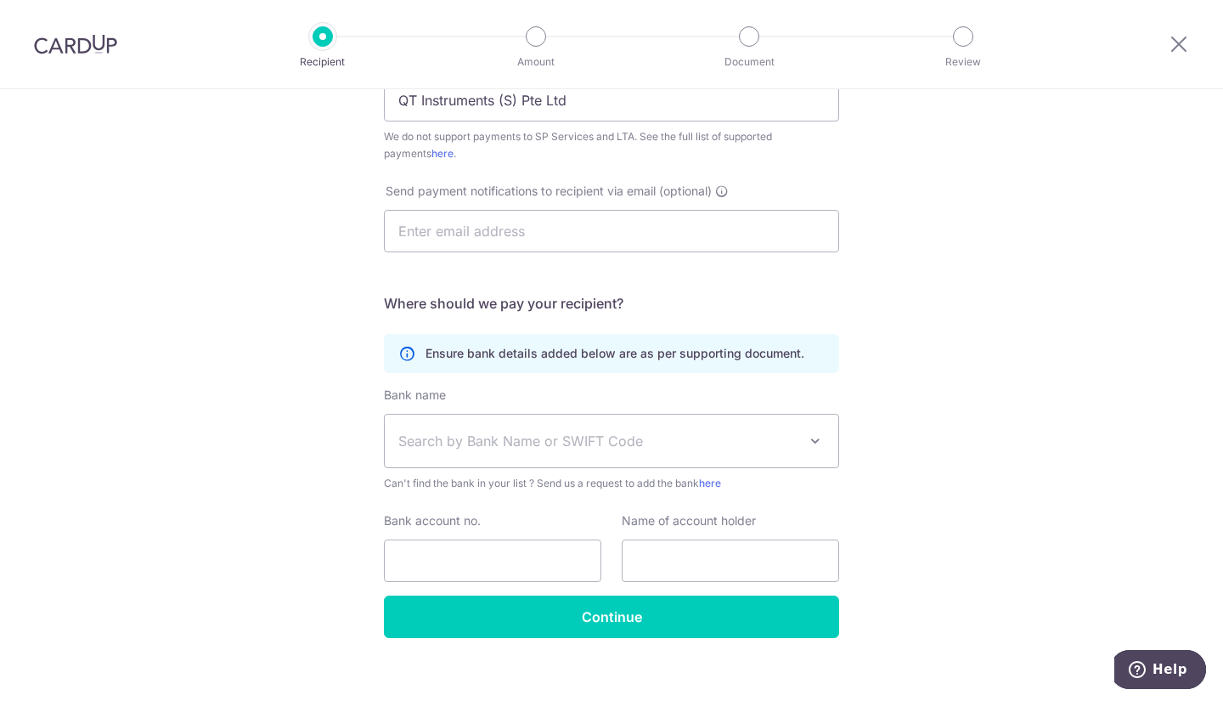
click at [484, 430] on span "Search by Bank Name or SWIFT Code" at bounding box center [612, 441] width 454 height 53
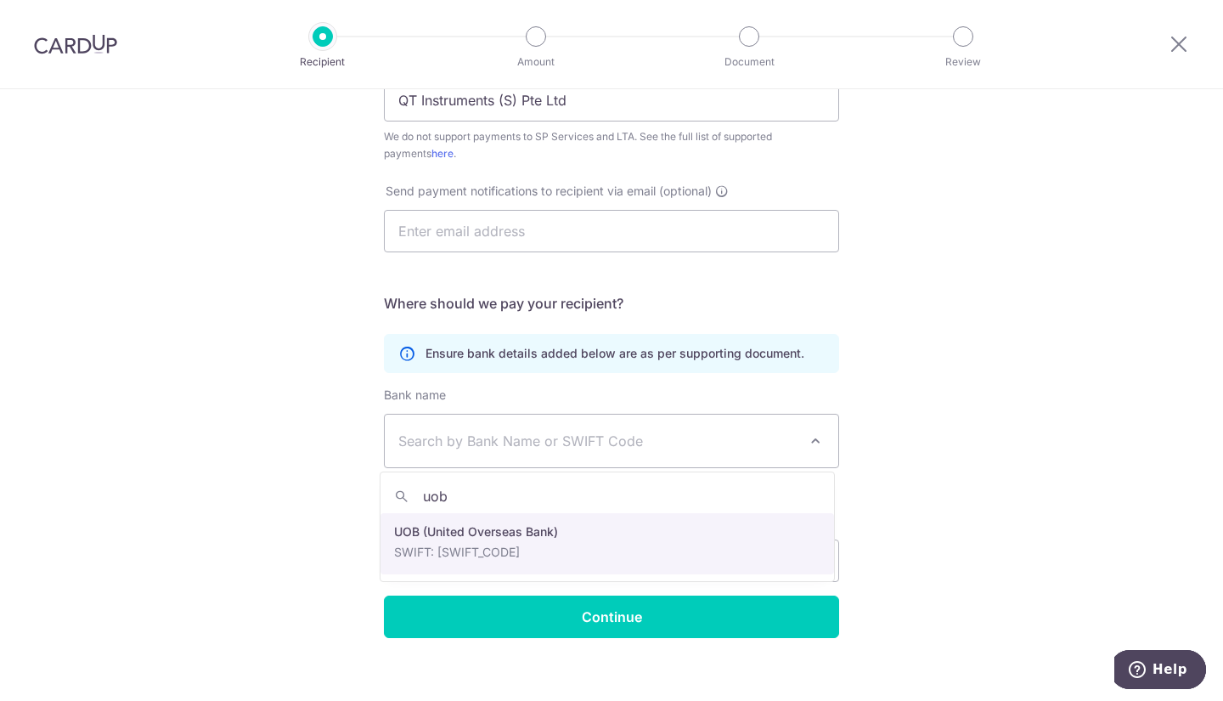
type input "uob"
select select "18"
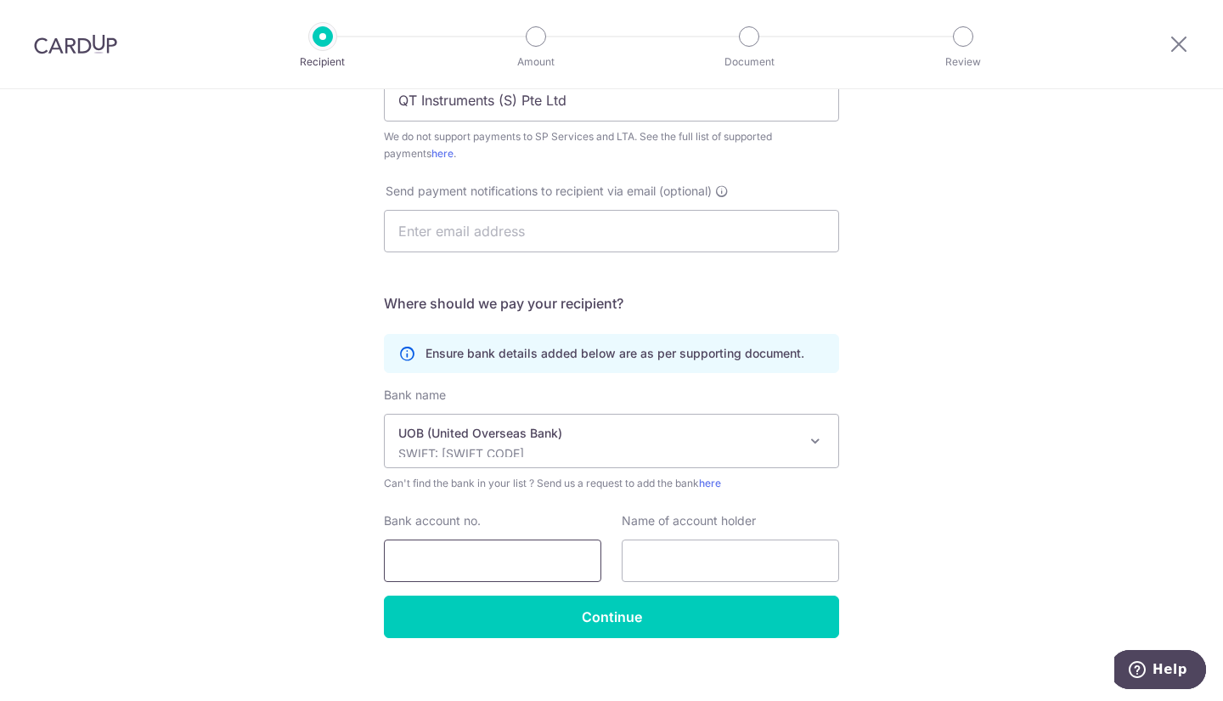
click at [460, 559] on input "Bank account no." at bounding box center [493, 561] width 218 height 42
click at [506, 554] on input "920350" at bounding box center [493, 561] width 218 height 42
type input "9203505996"
click at [706, 573] on input "text" at bounding box center [731, 561] width 218 height 42
type input "QT Instruments (S) Pte Ltd"
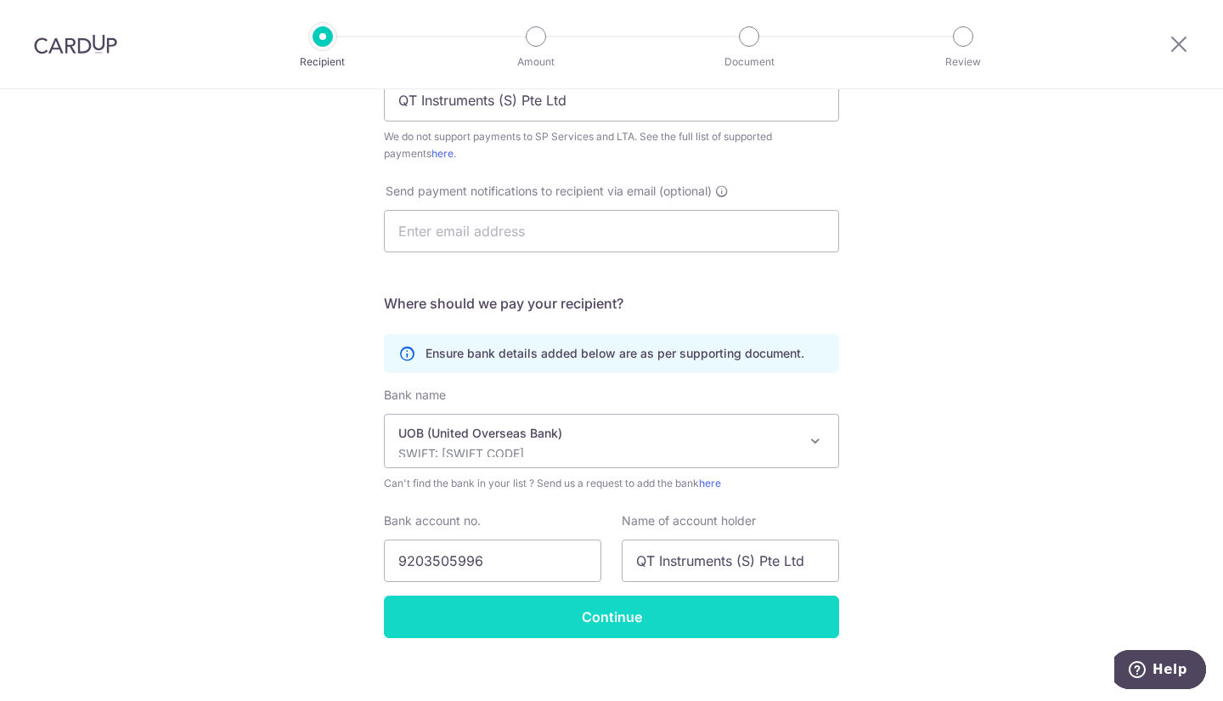
click at [717, 622] on input "Continue" at bounding box center [611, 617] width 455 height 42
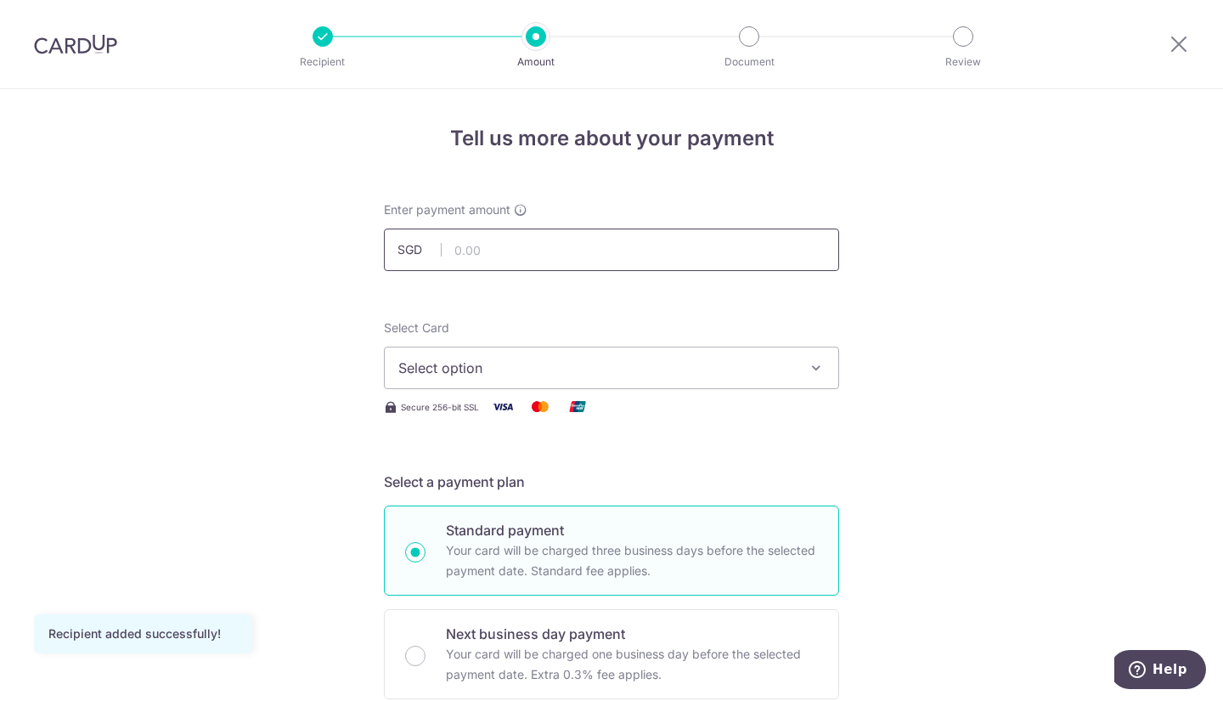
click at [510, 236] on input "text" at bounding box center [611, 250] width 455 height 42
type input "1,308.00"
click at [776, 345] on div "Select Card Select option Add credit card Your Cards **** 3364 **** 9260 **** 8…" at bounding box center [611, 354] width 455 height 70
click at [770, 364] on span "Select option" at bounding box center [596, 368] width 396 height 20
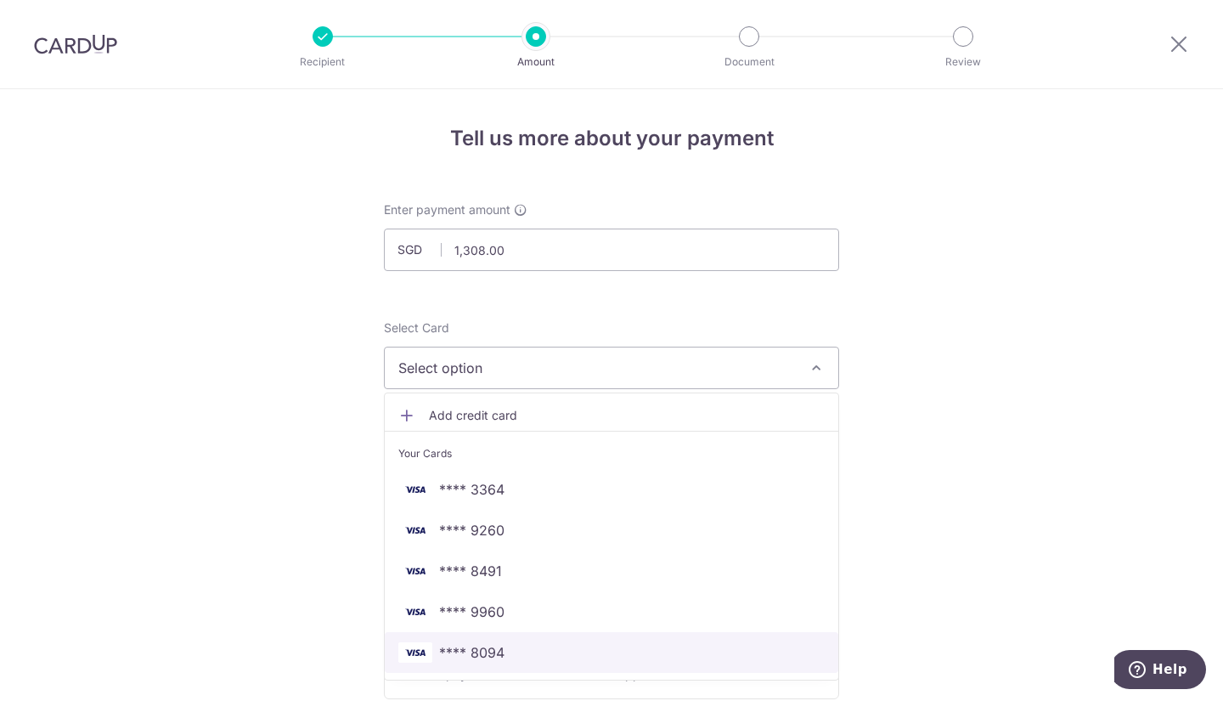
click at [504, 643] on span "**** 8094" at bounding box center [611, 652] width 427 height 20
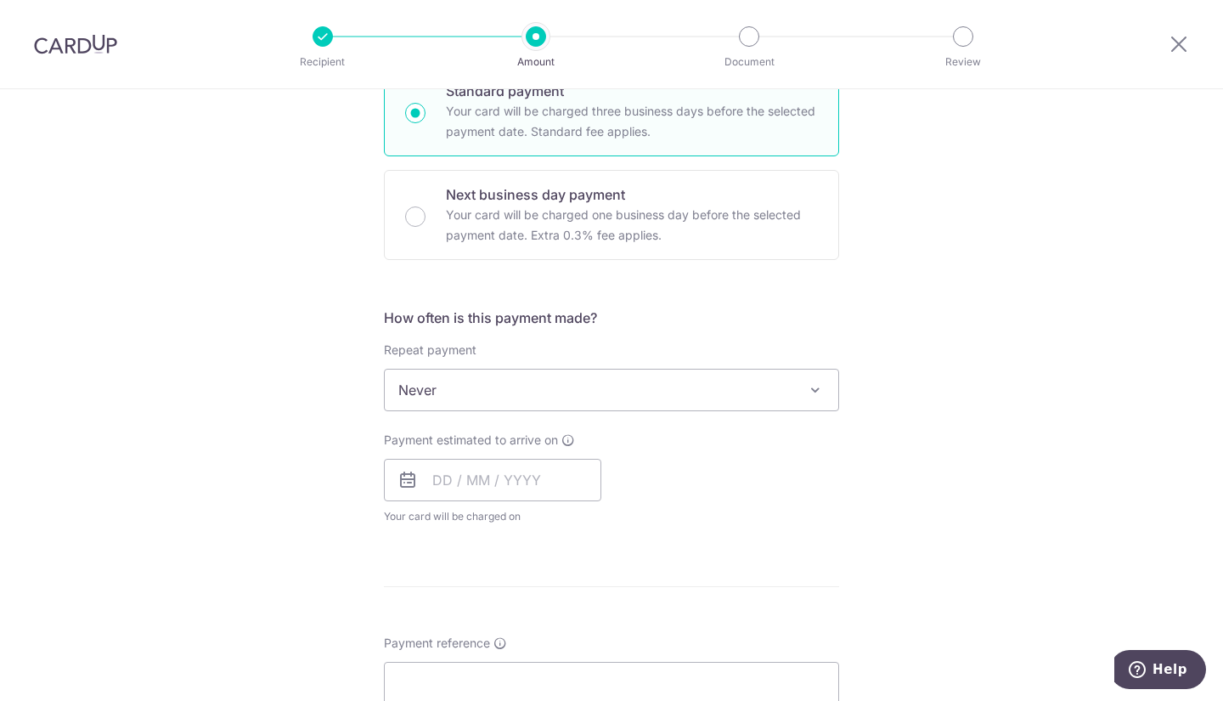
scroll to position [510, 0]
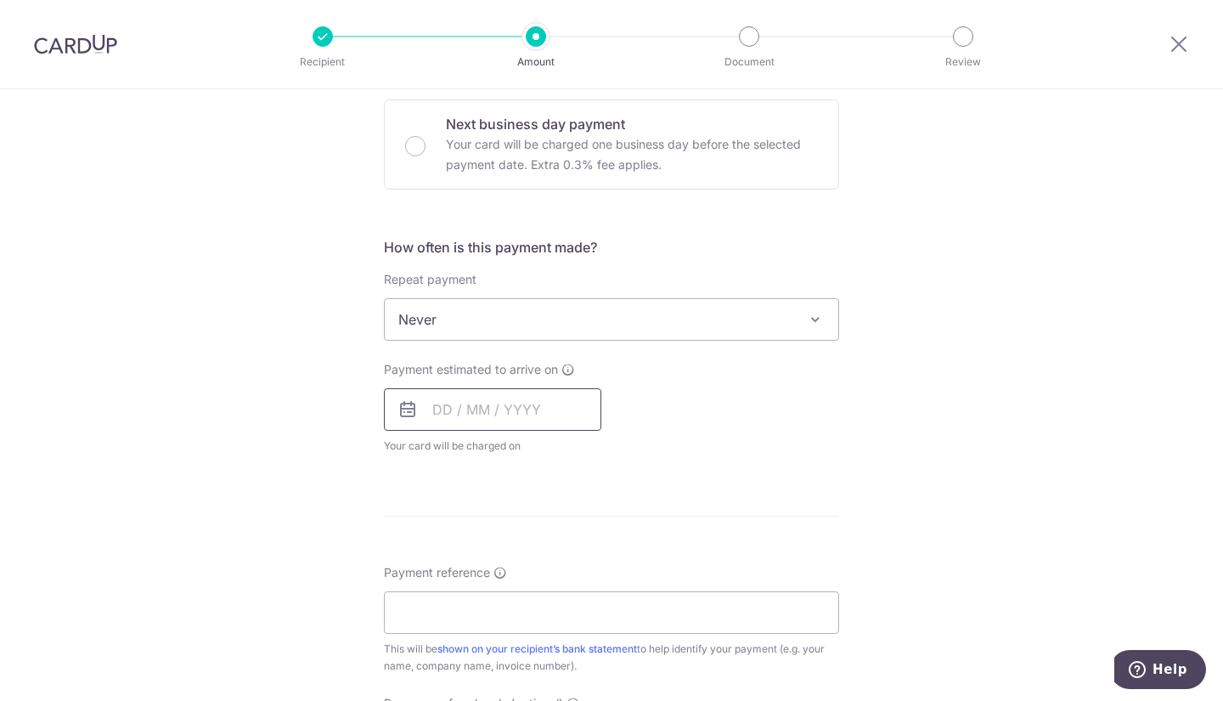
click at [472, 414] on input "text" at bounding box center [493, 409] width 218 height 42
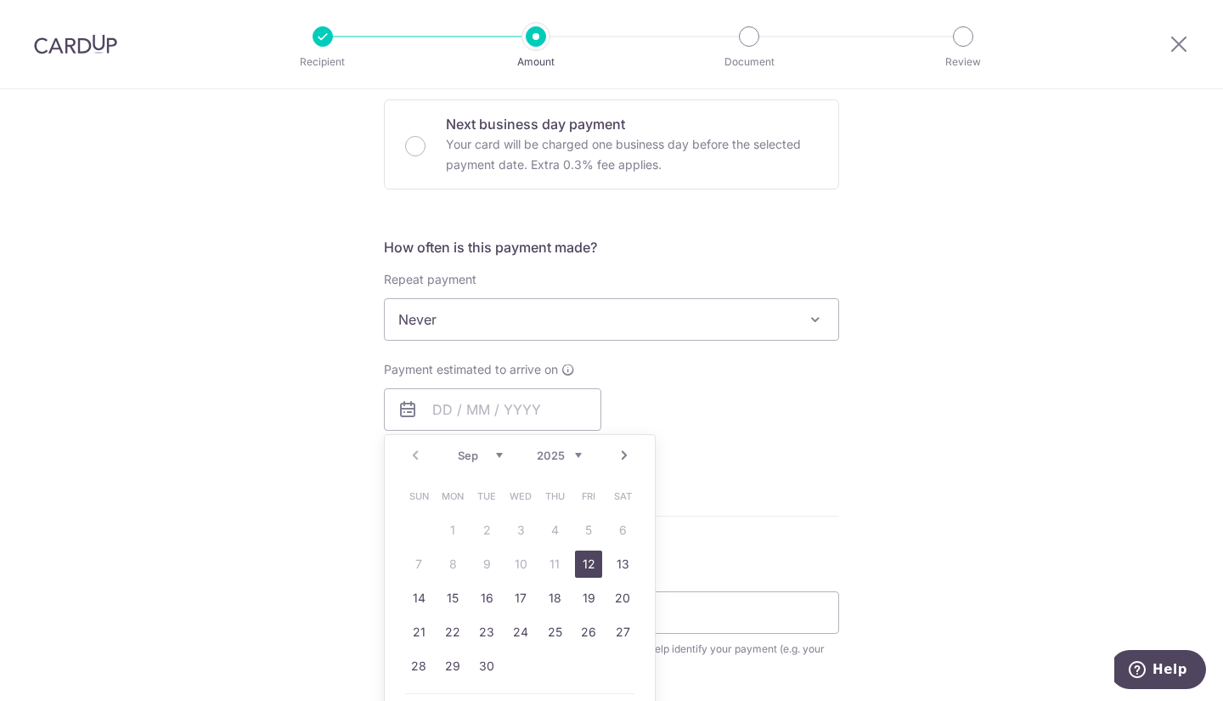
drag, startPoint x: 579, startPoint y: 569, endPoint x: 745, endPoint y: 473, distance: 192.2
click at [579, 569] on link "12" at bounding box center [588, 564] width 27 height 27
type input "[DATE]"
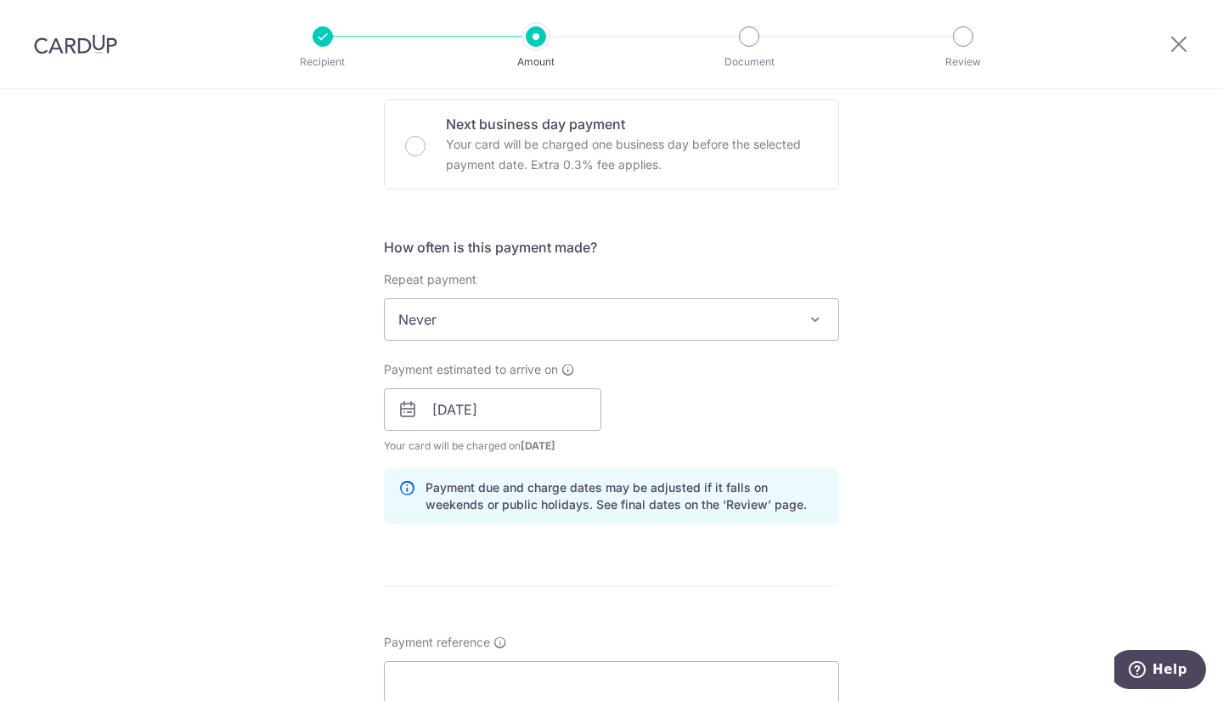
scroll to position [935, 0]
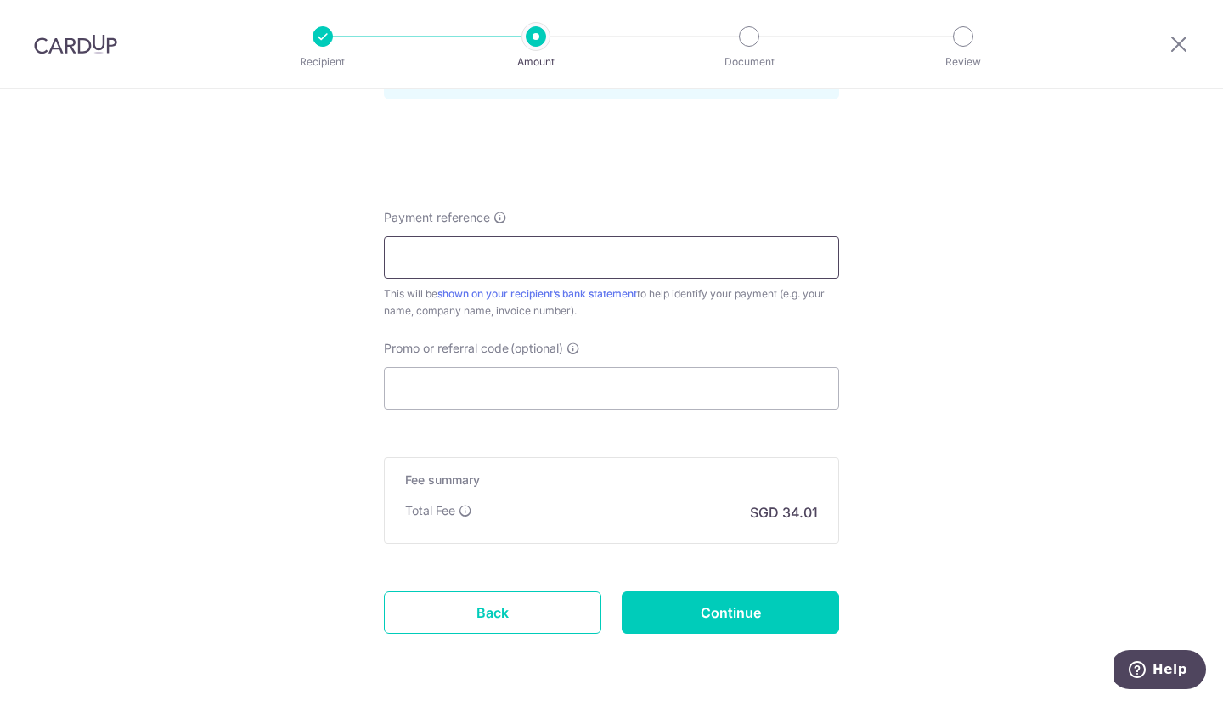
click at [556, 246] on input "Payment reference" at bounding box center [611, 257] width 455 height 42
paste input "Q325188761 Rev. 01"
drag, startPoint x: 476, startPoint y: 259, endPoint x: 641, endPoint y: 280, distance: 167.0
click at [641, 280] on div "Payment reference Q325188761 Rev. 01 This will be shown on your recipient’s ban…" at bounding box center [611, 264] width 455 height 110
type input "Q325188761"
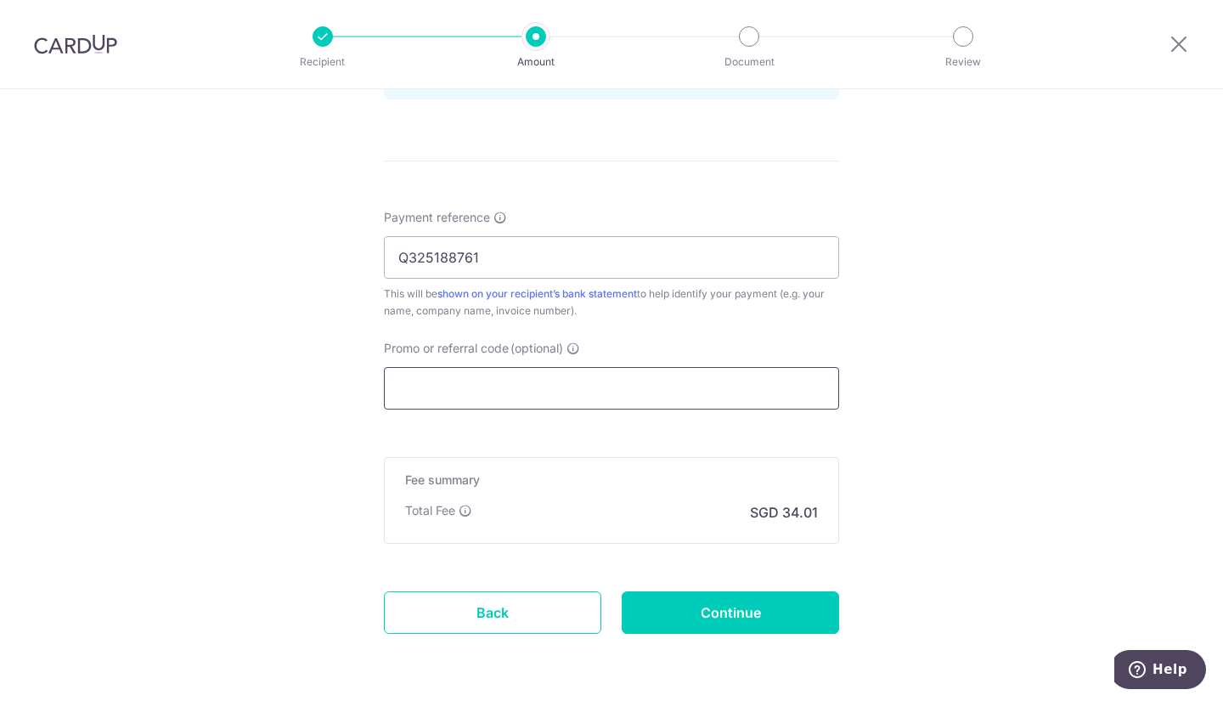
paste input "OFF225"
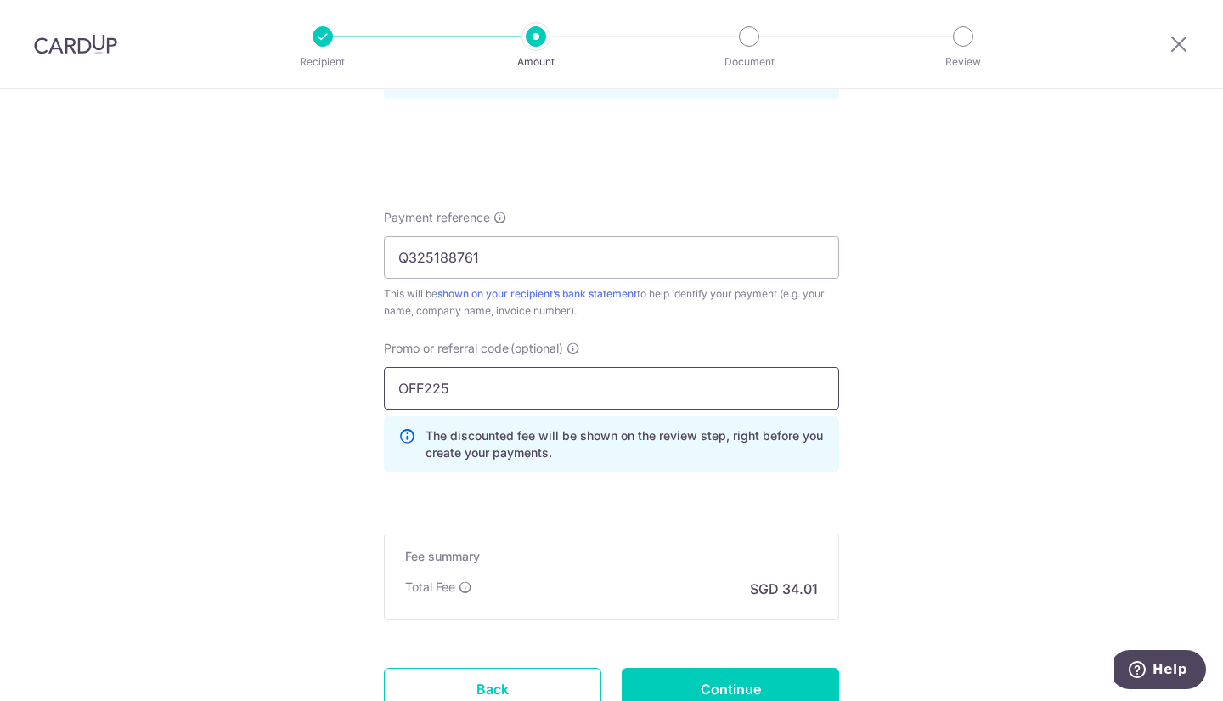
type input "OFF225"
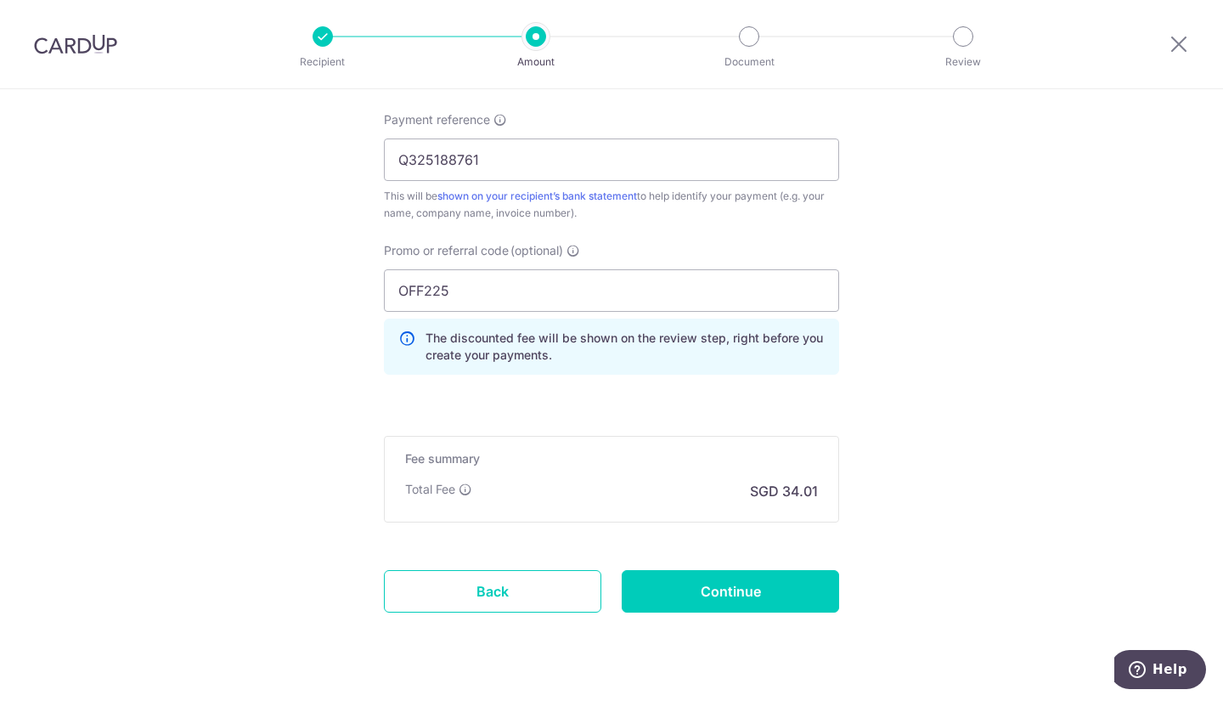
scroll to position [1071, 0]
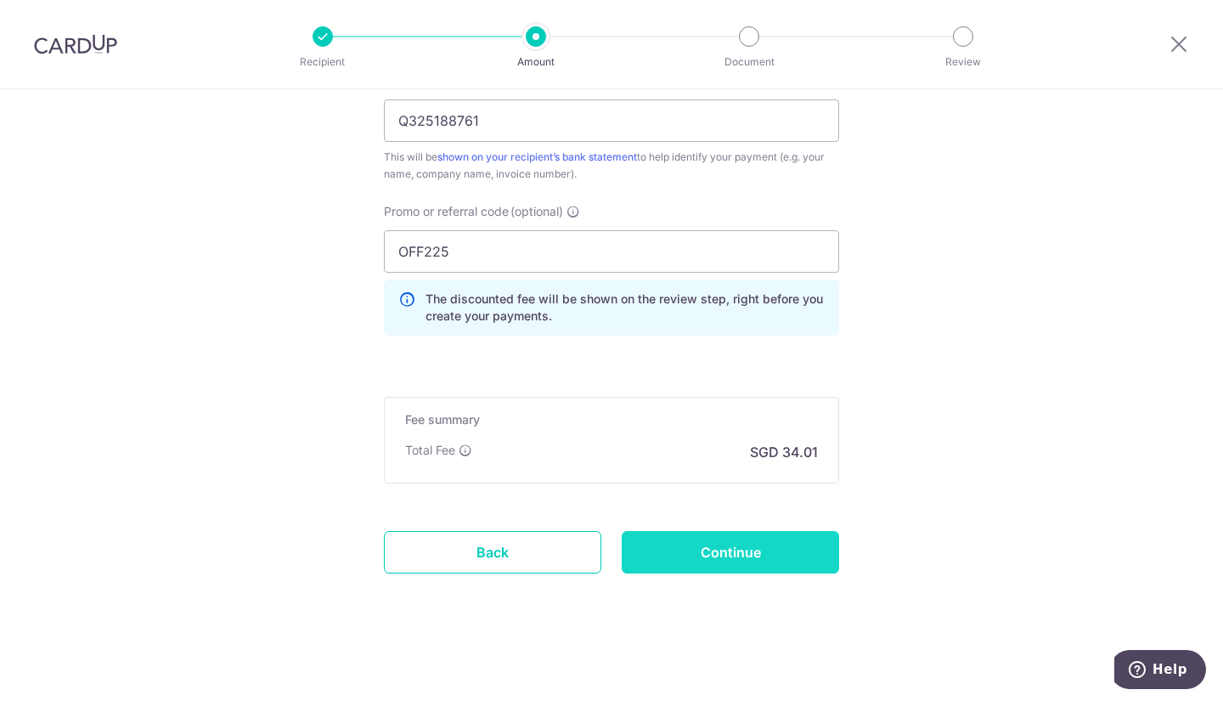
click at [737, 545] on input "Continue" at bounding box center [731, 552] width 218 height 42
type input "Create Schedule"
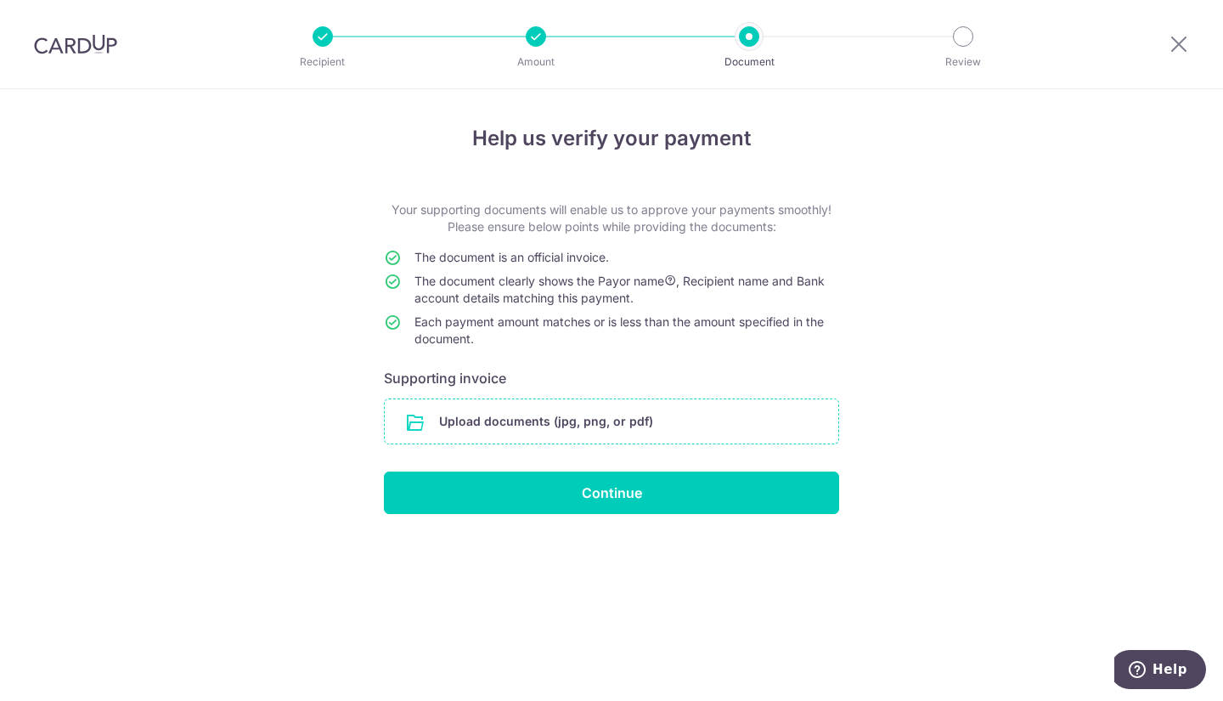
click at [590, 415] on input "file" at bounding box center [612, 421] width 454 height 44
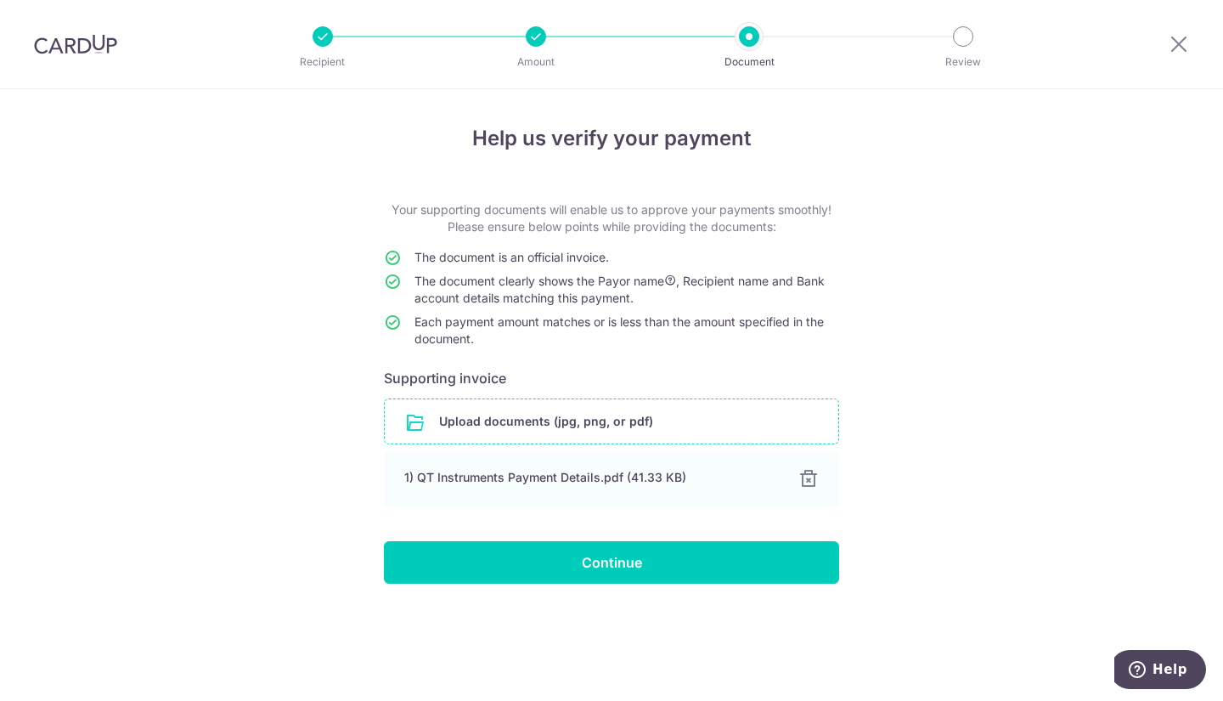
click at [574, 431] on input "file" at bounding box center [612, 421] width 454 height 44
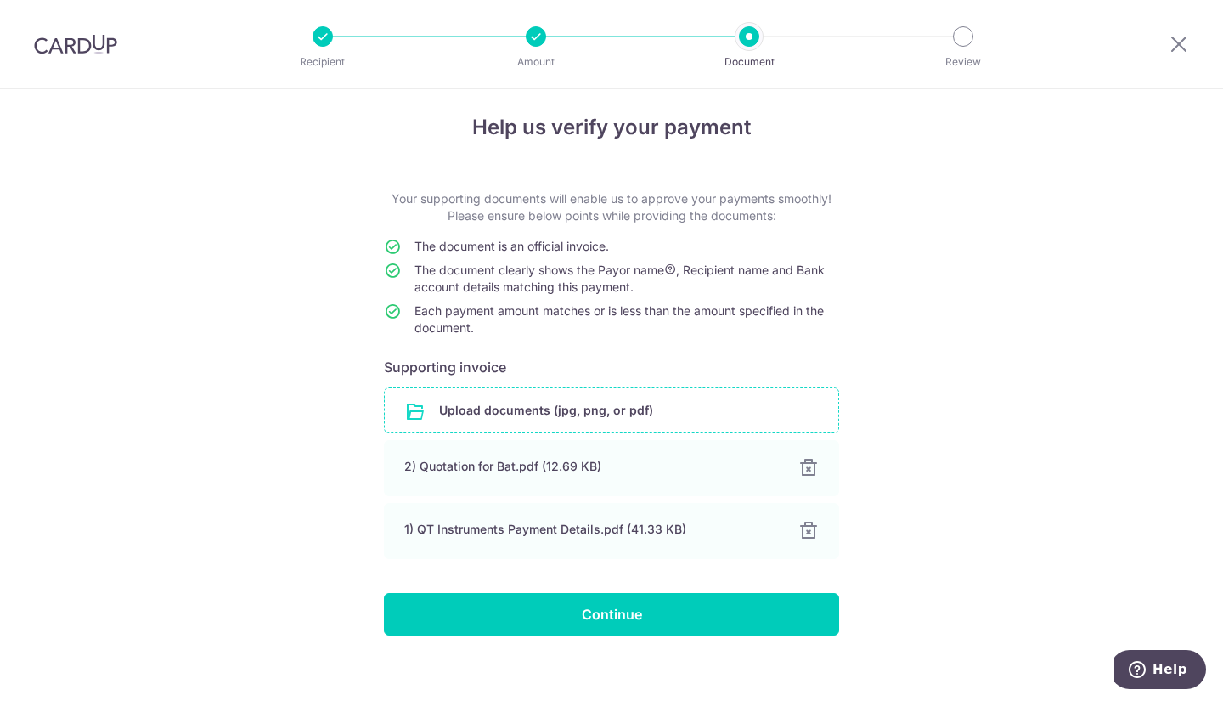
scroll to position [25, 0]
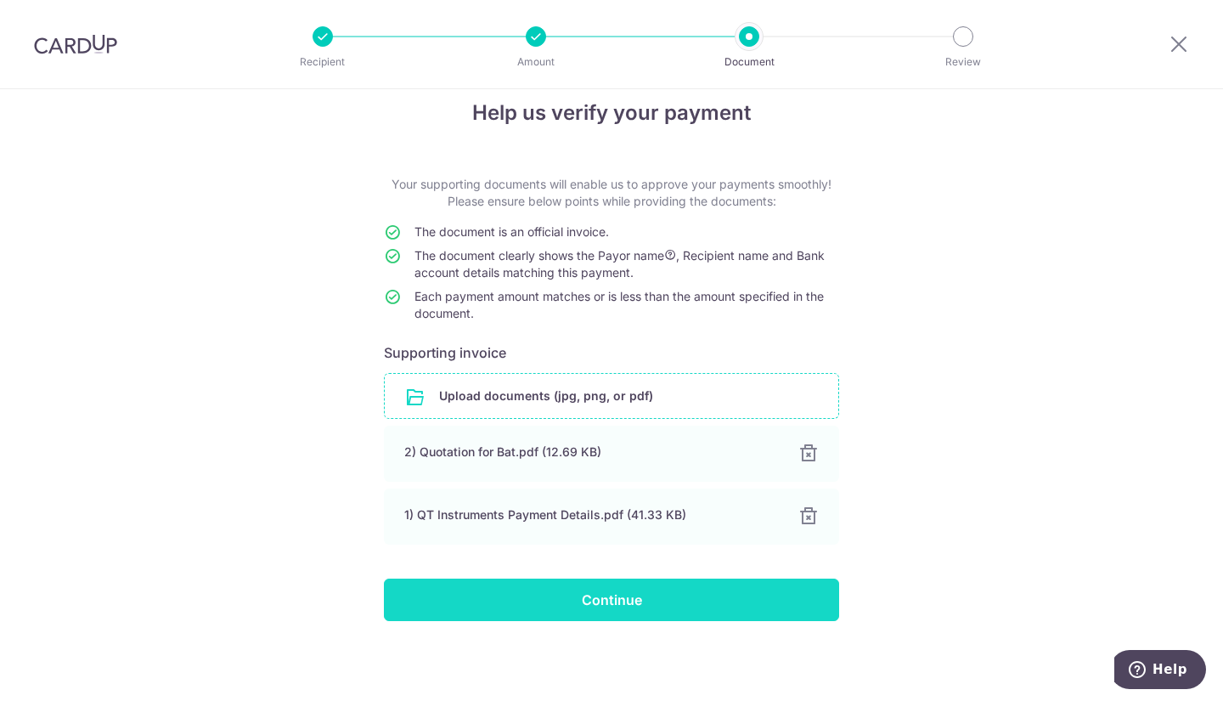
click at [724, 605] on input "Continue" at bounding box center [611, 600] width 455 height 42
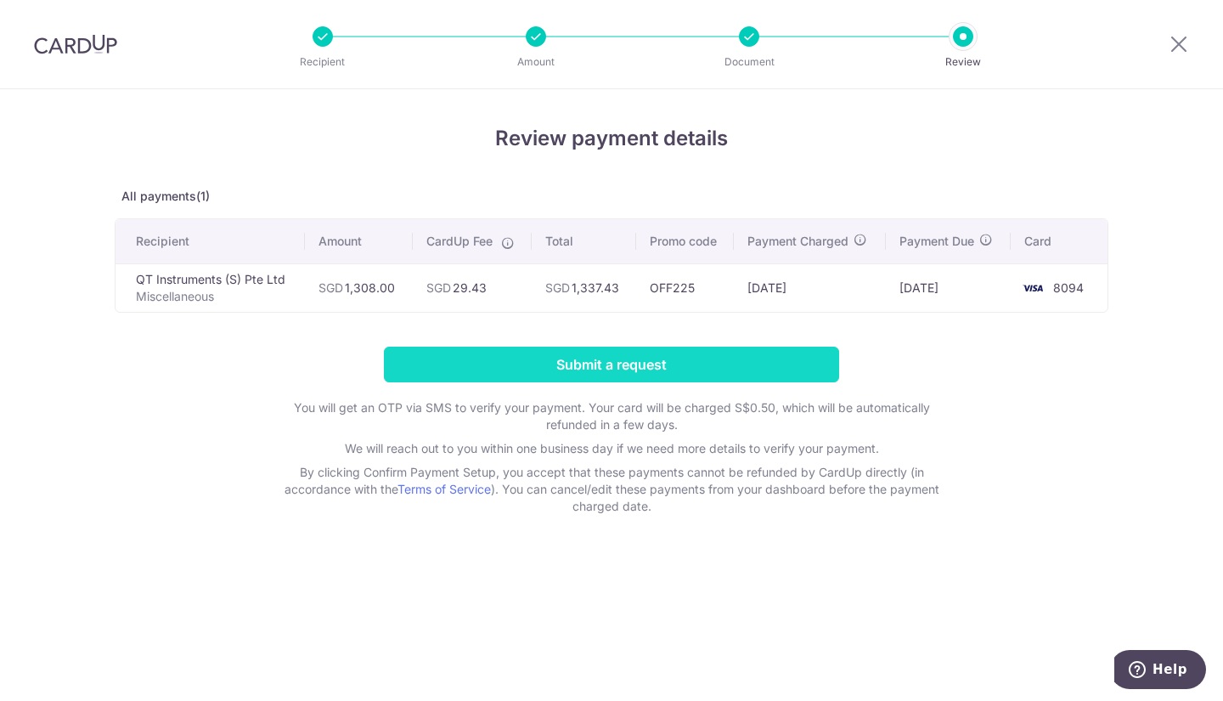
click at [651, 363] on input "Submit a request" at bounding box center [611, 365] width 455 height 36
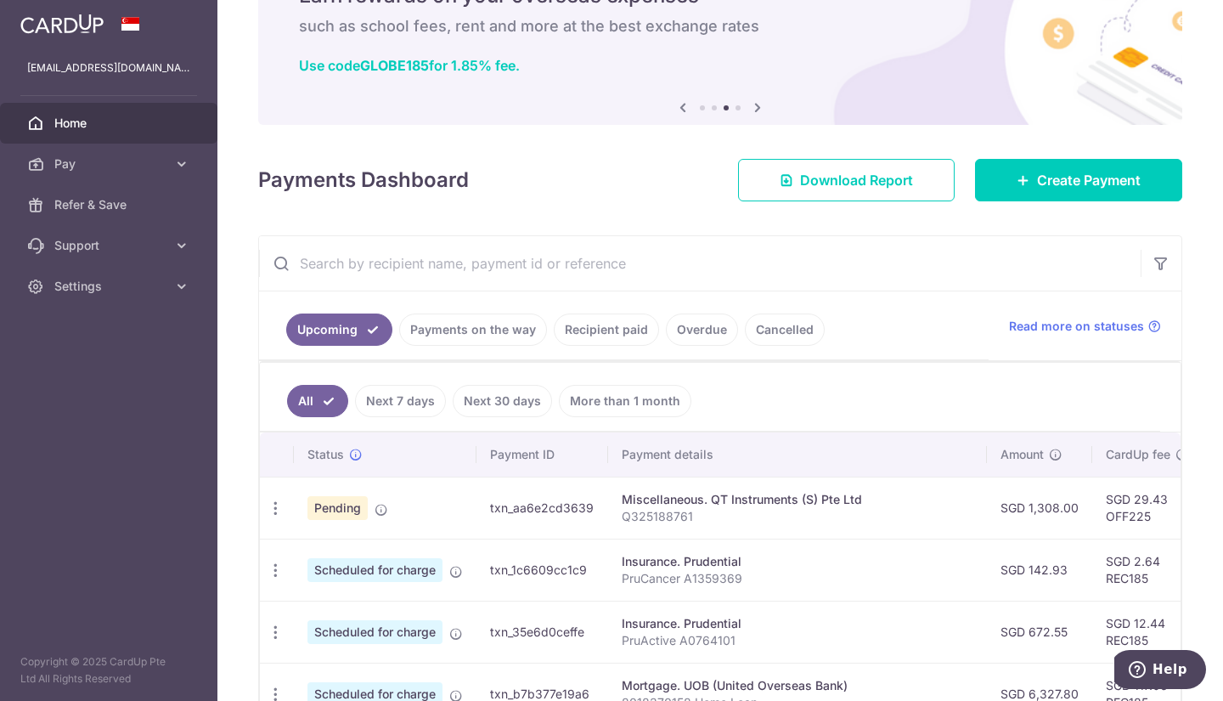
scroll to position [170, 0]
